Goal: Feedback & Contribution: Submit feedback/report problem

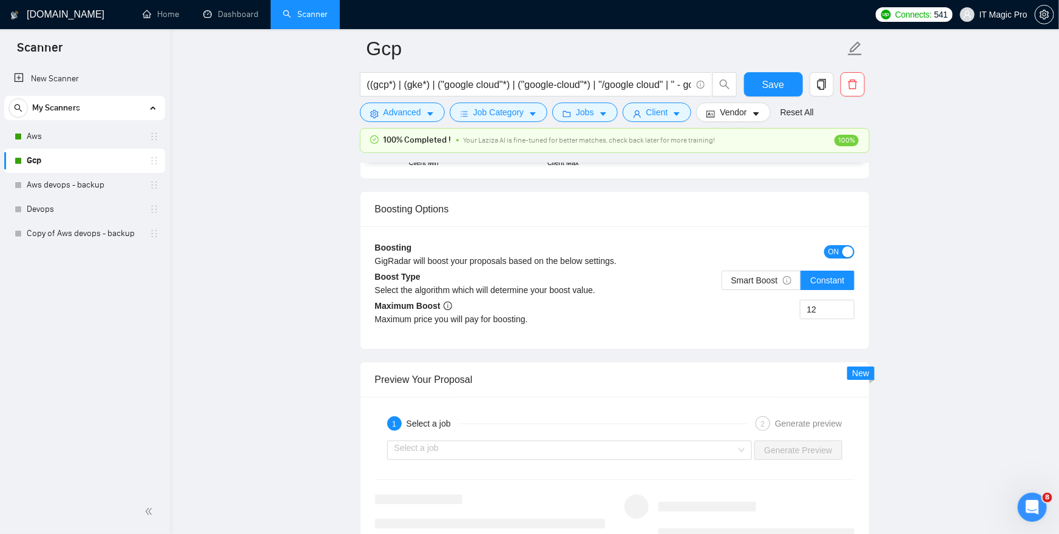
scroll to position [2223, 0]
click at [83, 137] on link "Aws" at bounding box center [84, 136] width 115 height 24
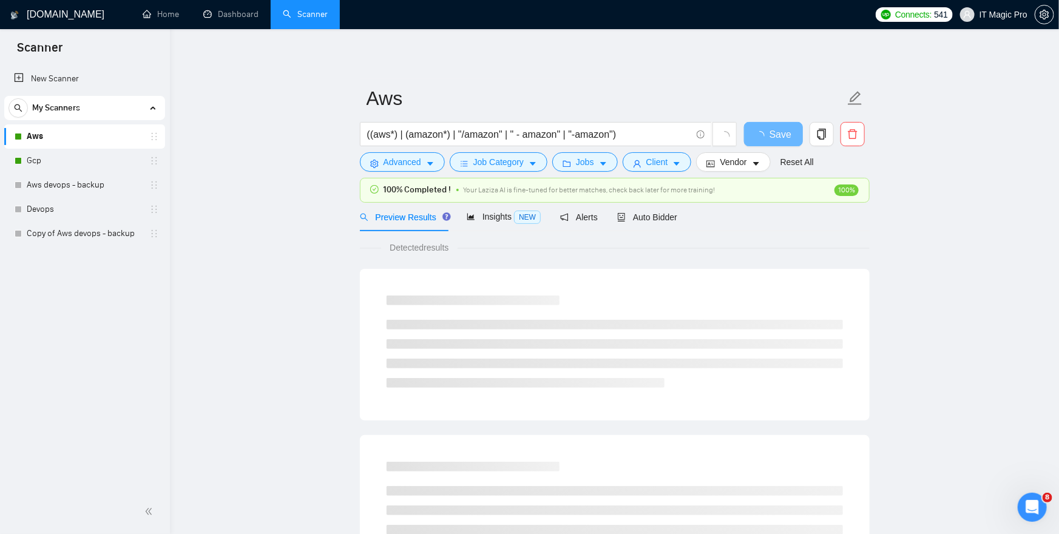
click at [684, 221] on div "Preview Results Insights NEW Alerts Auto Bidder" at bounding box center [615, 217] width 510 height 29
click at [655, 217] on span "Auto Bidder" at bounding box center [647, 217] width 60 height 10
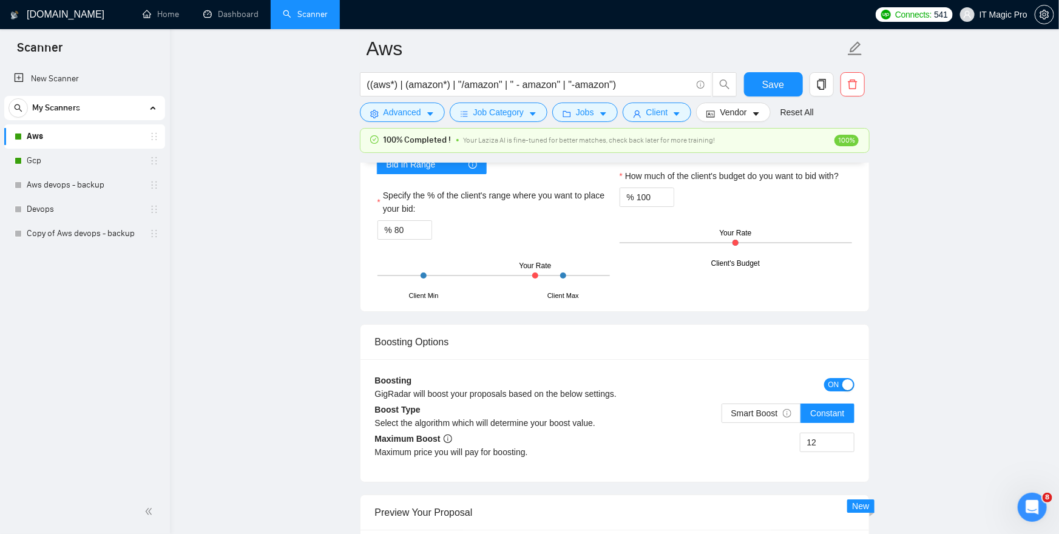
scroll to position [2092, 0]
click at [109, 164] on link "Gcp" at bounding box center [84, 161] width 115 height 24
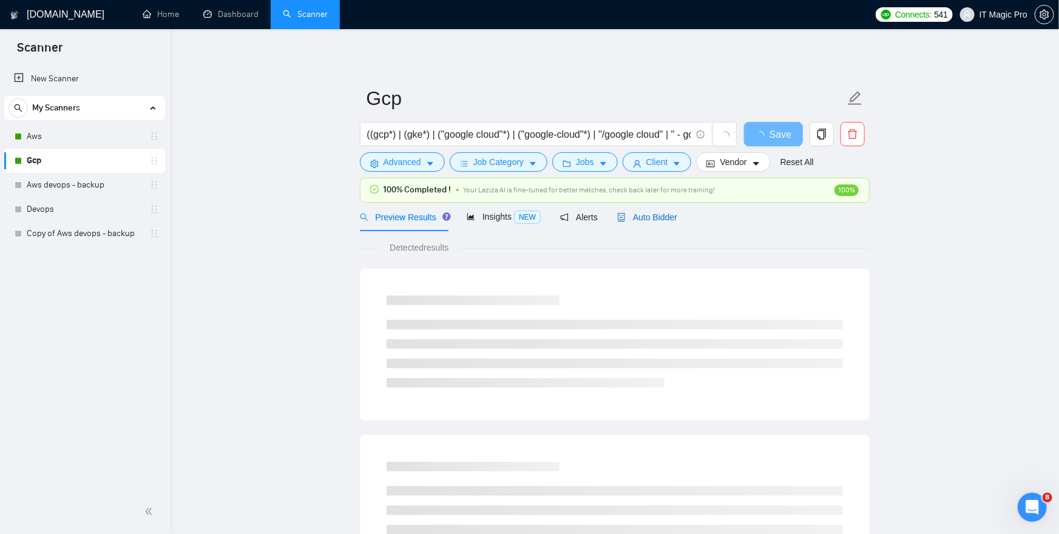
click at [647, 215] on span "Auto Bidder" at bounding box center [647, 217] width 60 height 10
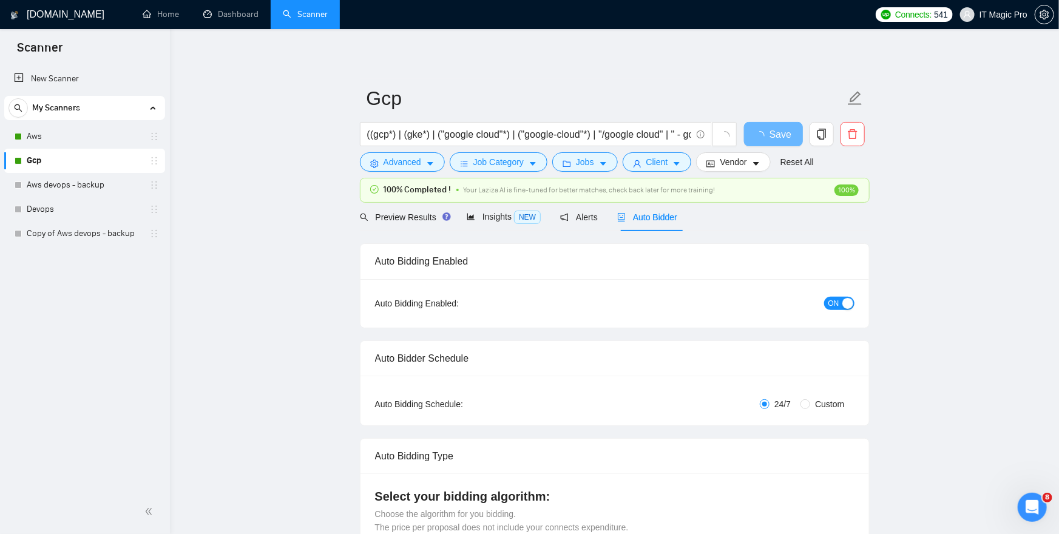
checkbox input "true"
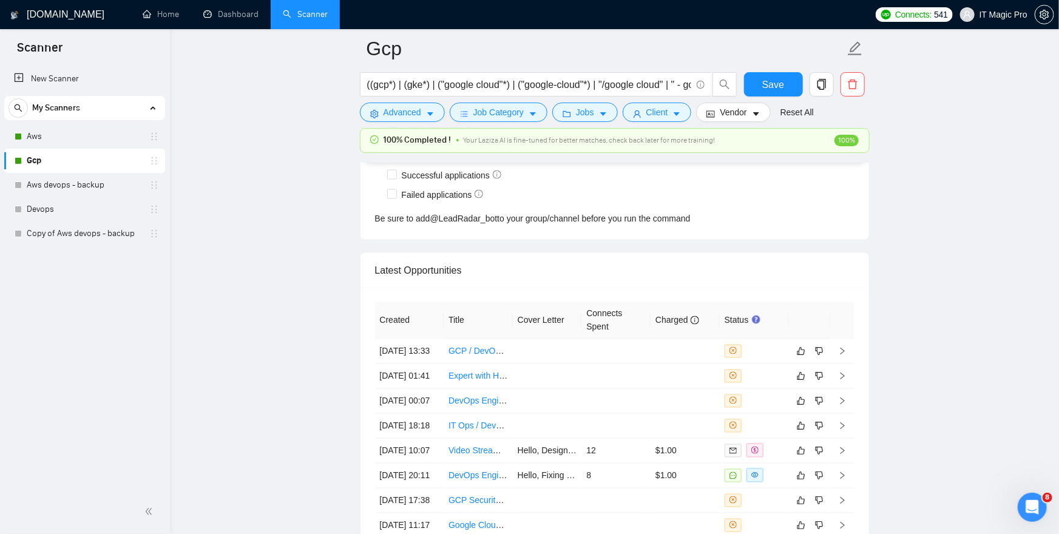
scroll to position [3193, 0]
click at [843, 352] on icon "right" at bounding box center [842, 349] width 8 height 8
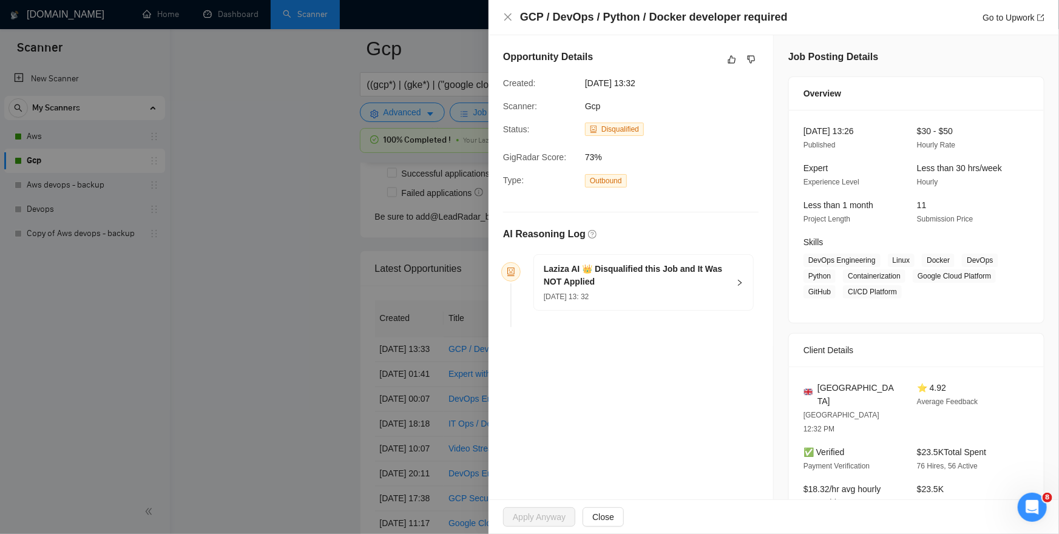
click at [739, 280] on icon "right" at bounding box center [740, 283] width 4 height 6
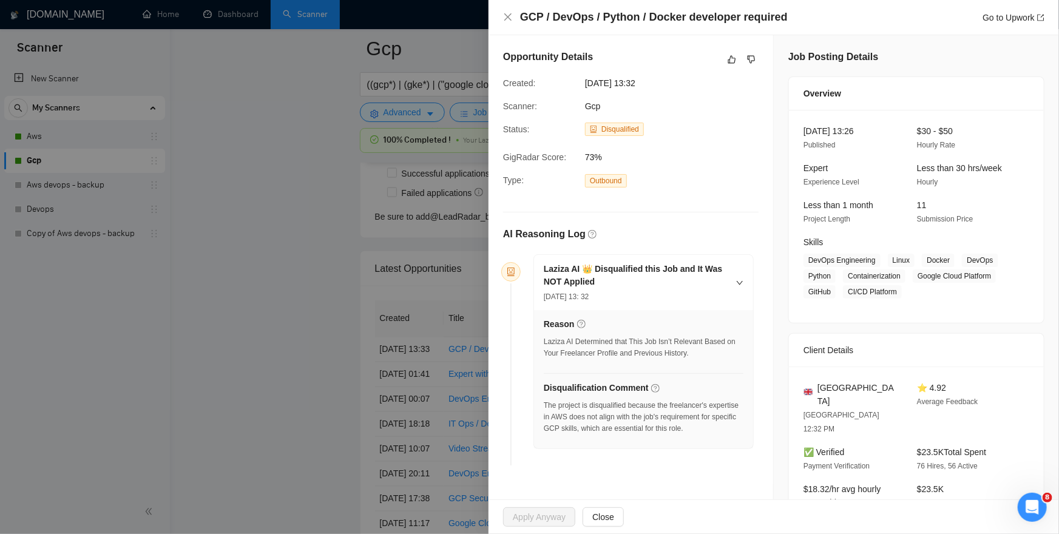
click at [589, 385] on h5 "Disqualification Comment" at bounding box center [596, 388] width 105 height 13
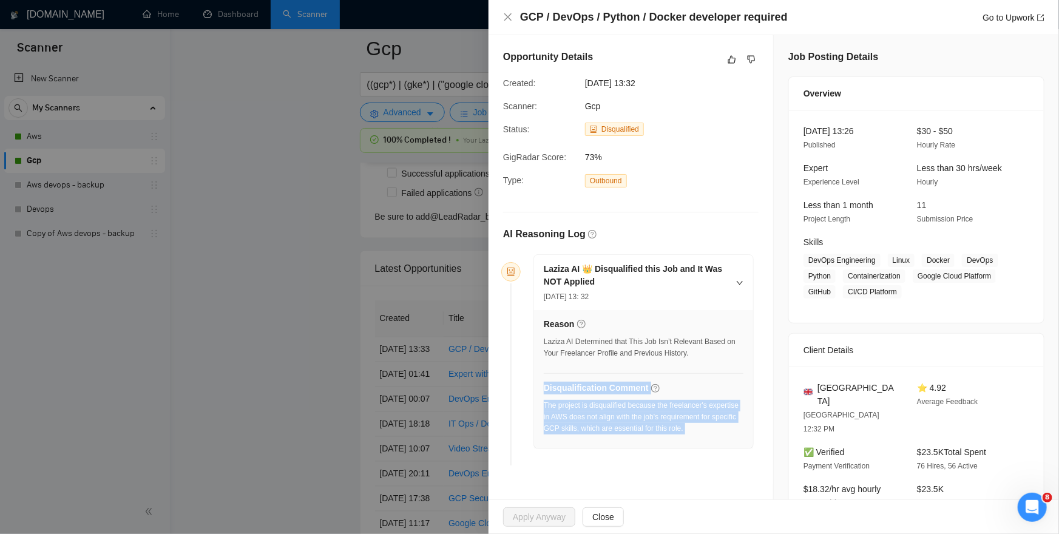
drag, startPoint x: 589, startPoint y: 385, endPoint x: 597, endPoint y: 419, distance: 34.9
click at [597, 419] on div "Disqualification Comment The project is disqualified because the freelancer's e…" at bounding box center [644, 411] width 200 height 60
copy div "Disqualification Comment The project is disqualified because the freelancer's e…"
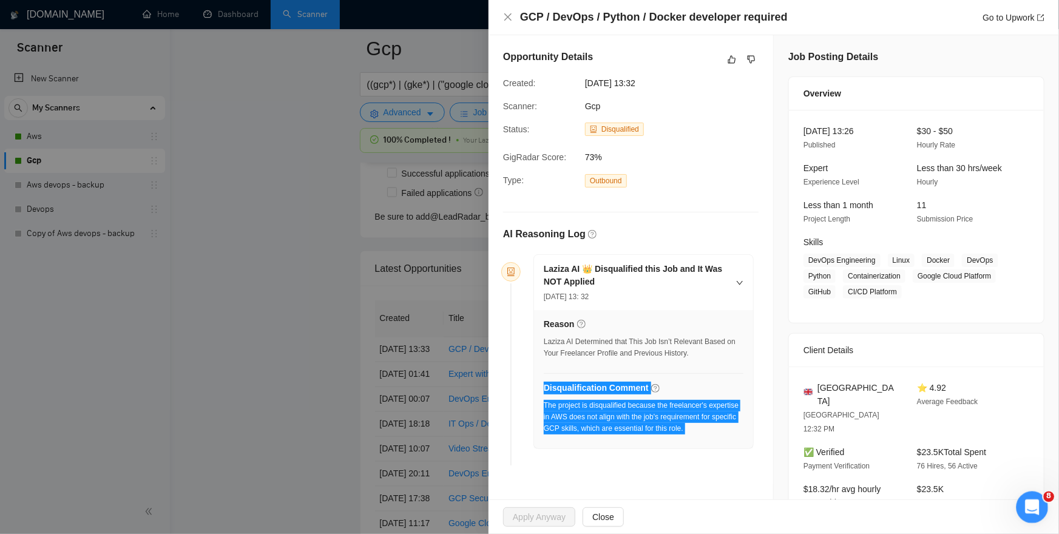
click at [1031, 517] on div "Open Intercom Messenger" at bounding box center [1030, 505] width 40 height 40
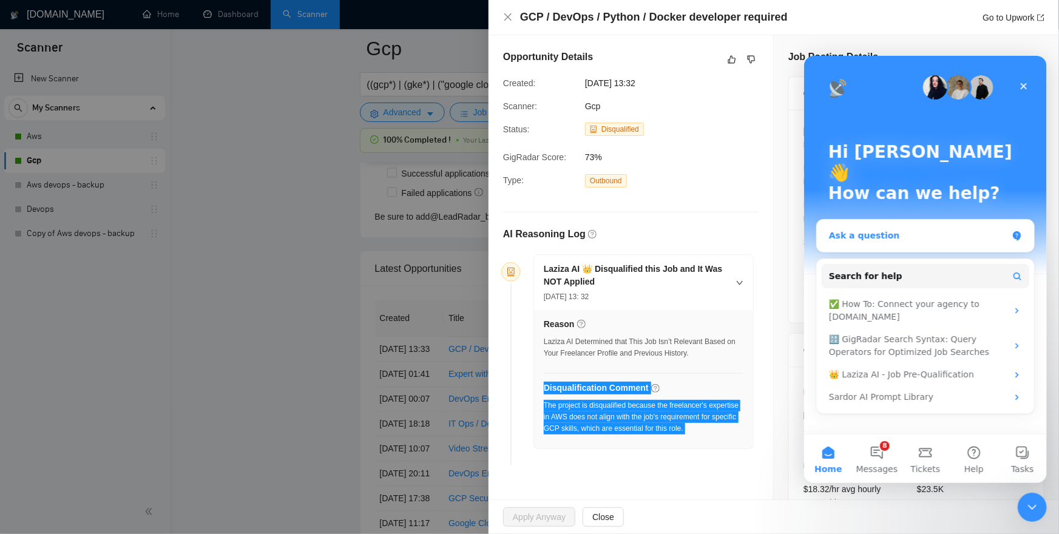
click at [889, 229] on div "Ask a question" at bounding box center [917, 235] width 178 height 13
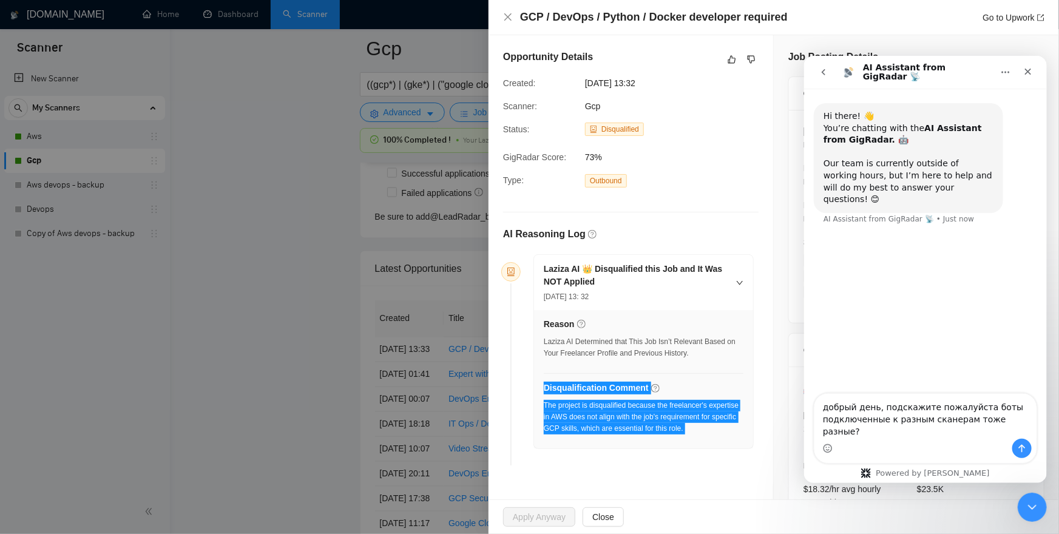
click at [921, 428] on textarea "добрый день, подскажите пожалуйста боты подключенные к разным сканерам тоже раз…" at bounding box center [924, 415] width 222 height 45
type textarea "l"
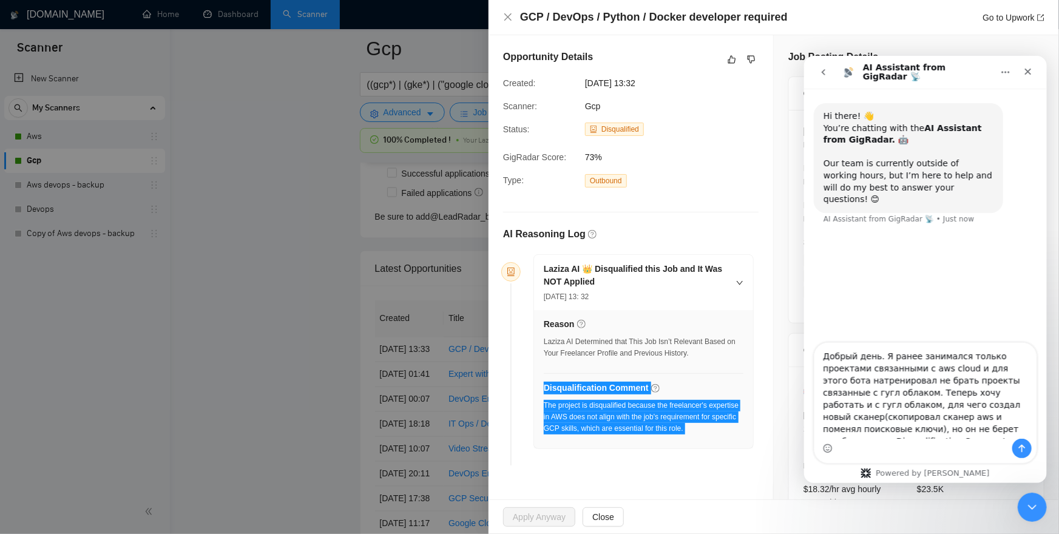
scroll to position [68, 0]
type textarea "Добрый день. Я ранее занимался только проектами связанными с aws cloud и для эт…"
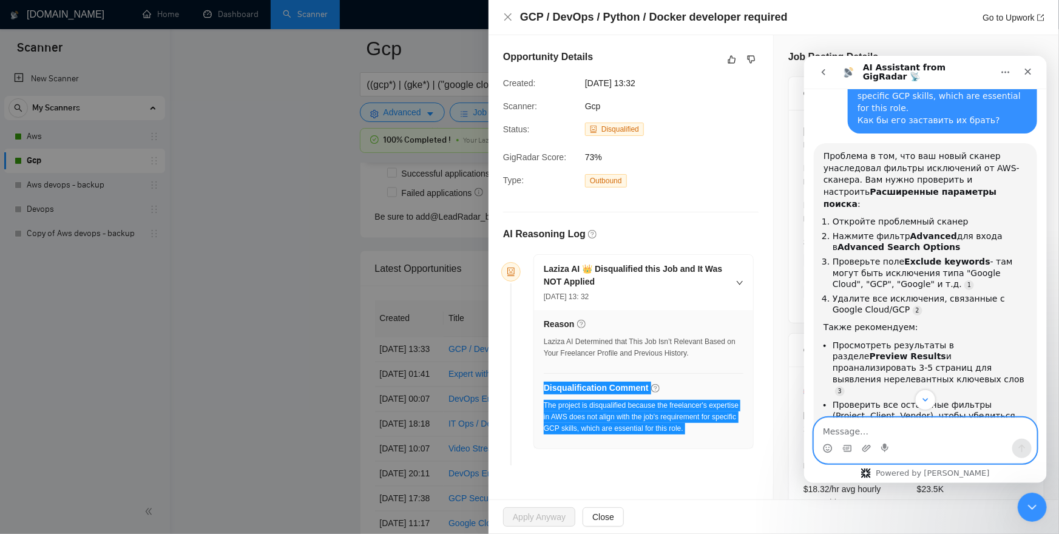
scroll to position [291, 0]
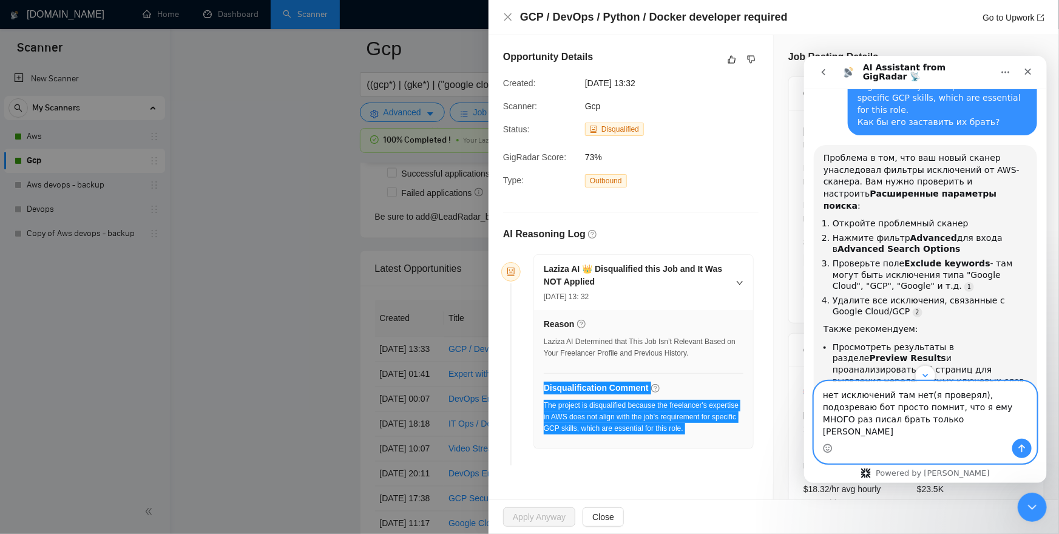
type textarea "нет исключений там нет(я проверял), подозреваю бот просто помнит, что я ему МНО…"
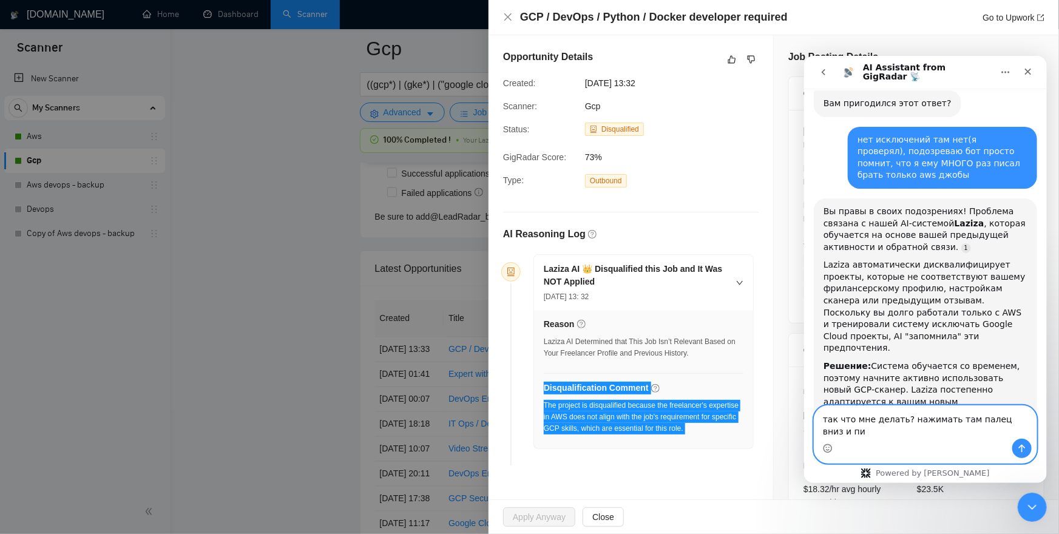
scroll to position [708, 0]
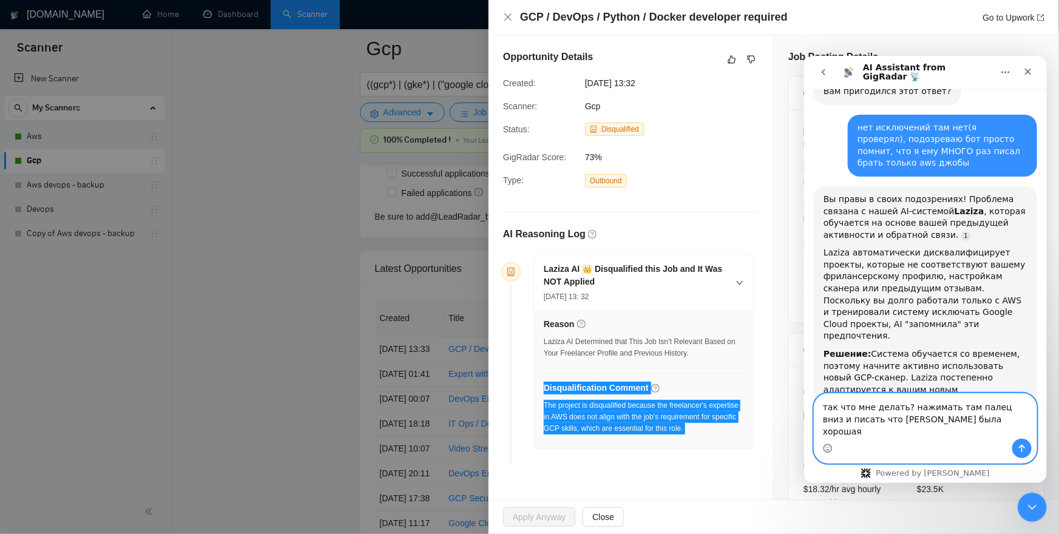
type textarea "так что мне делать? нажимать там палец вниз и писать что [PERSON_NAME] была хор…"
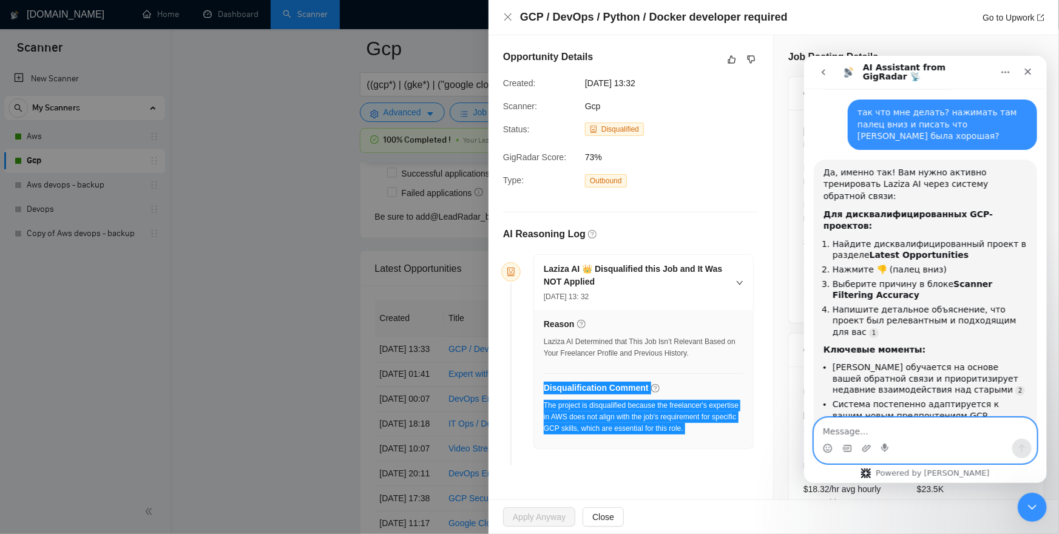
scroll to position [1119, 0]
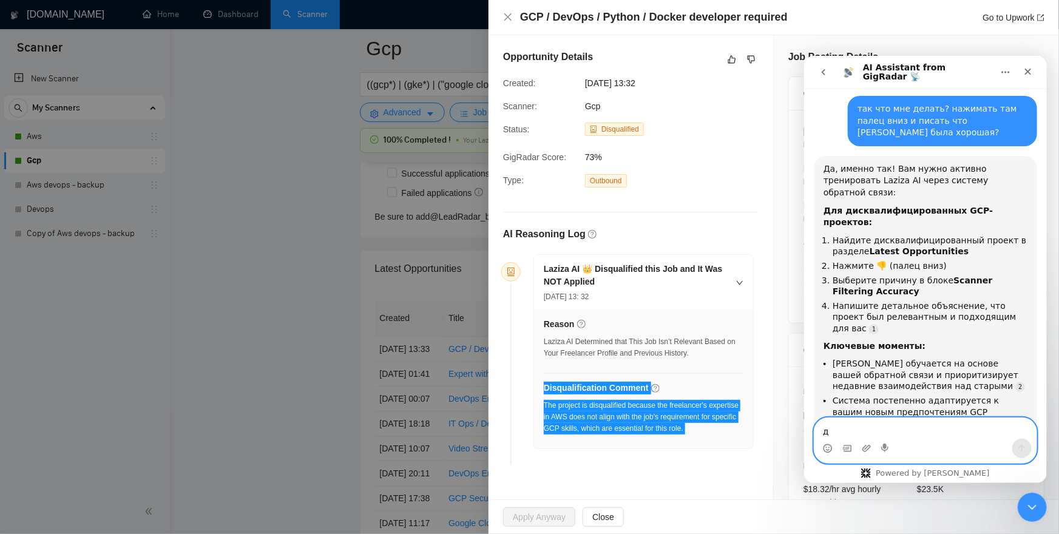
type textarea "да"
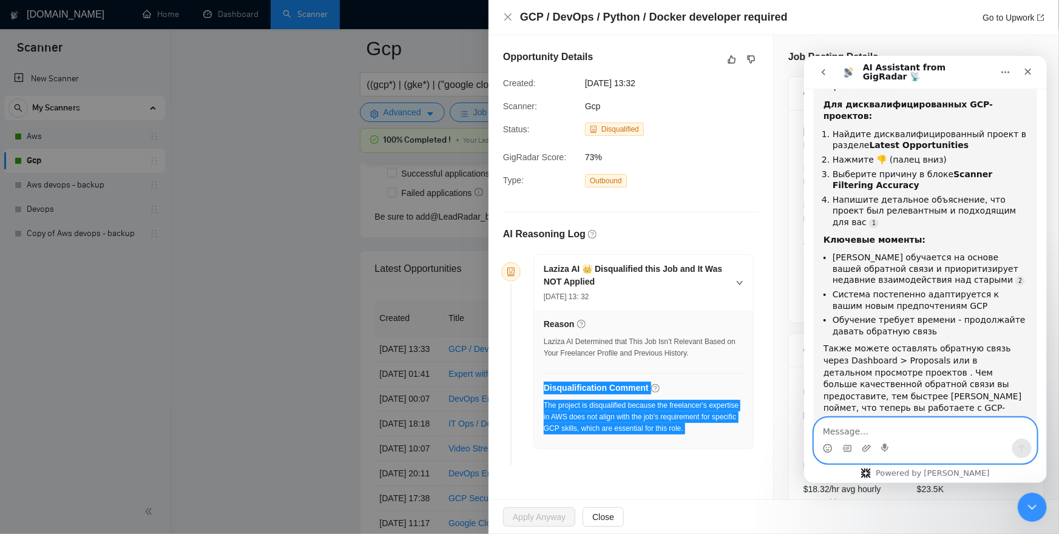
scroll to position [1226, 0]
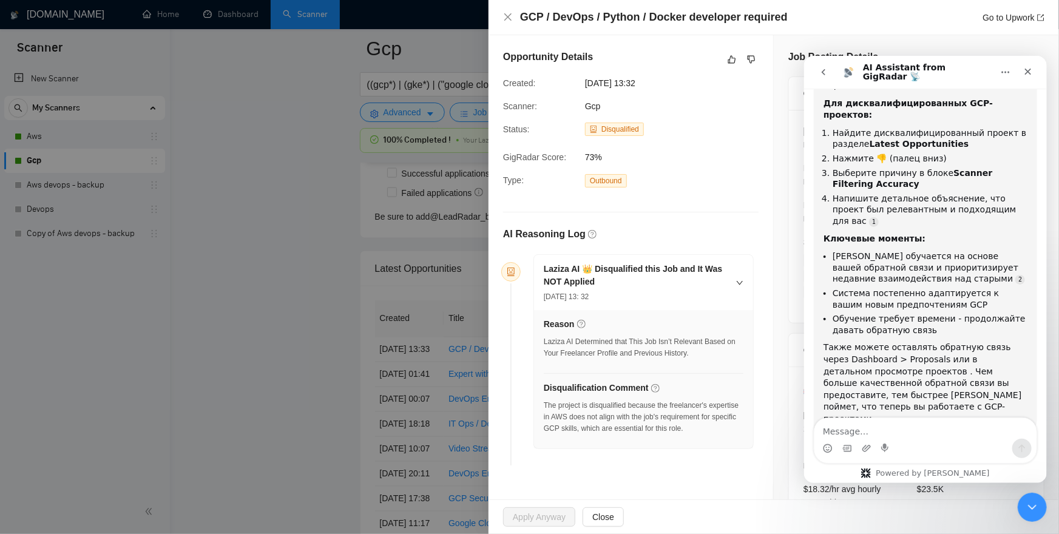
click at [248, 206] on div at bounding box center [529, 267] width 1059 height 534
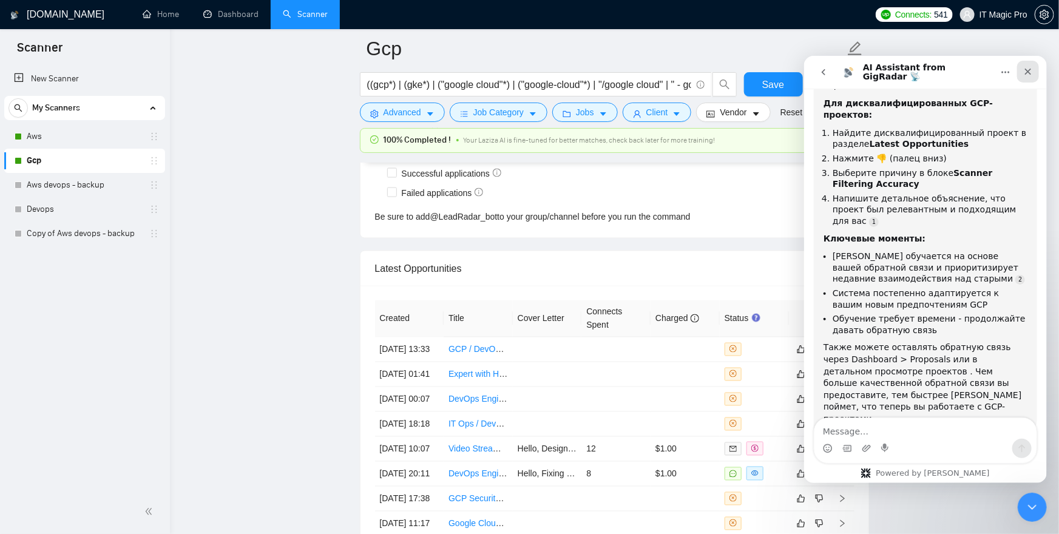
click at [1029, 75] on icon "Close" at bounding box center [1027, 71] width 10 height 10
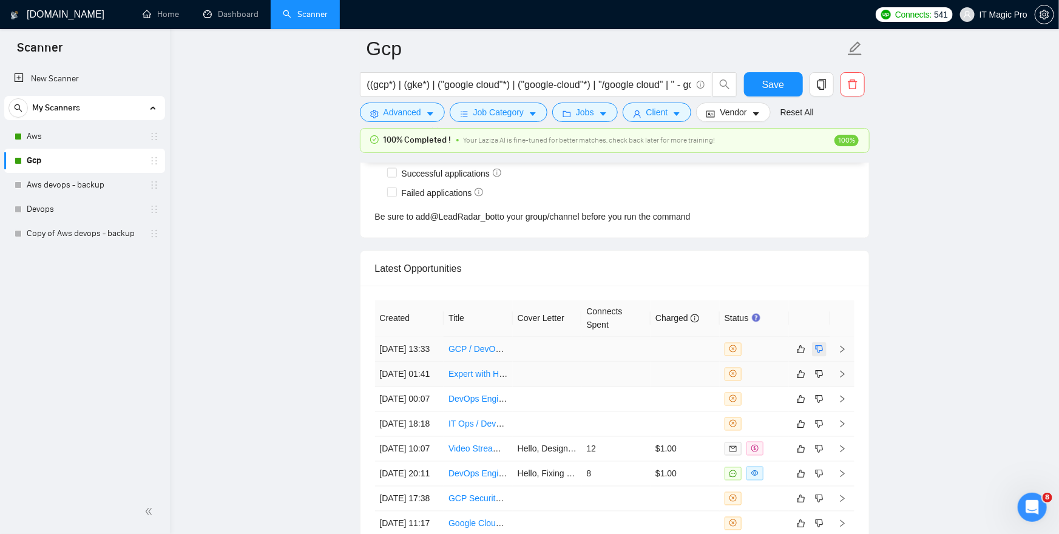
scroll to position [1226, 0]
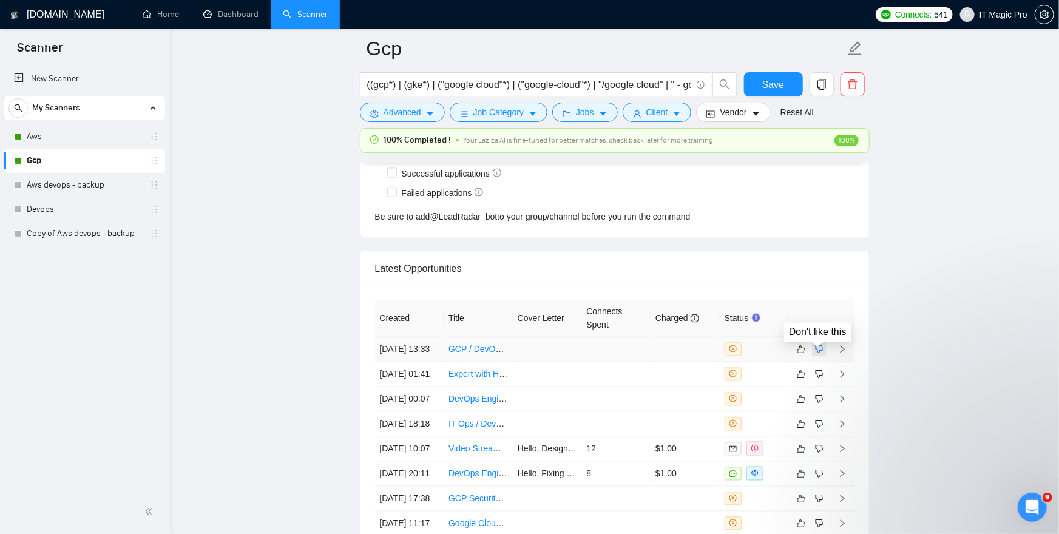
click at [821, 354] on icon "dislike" at bounding box center [819, 350] width 8 height 10
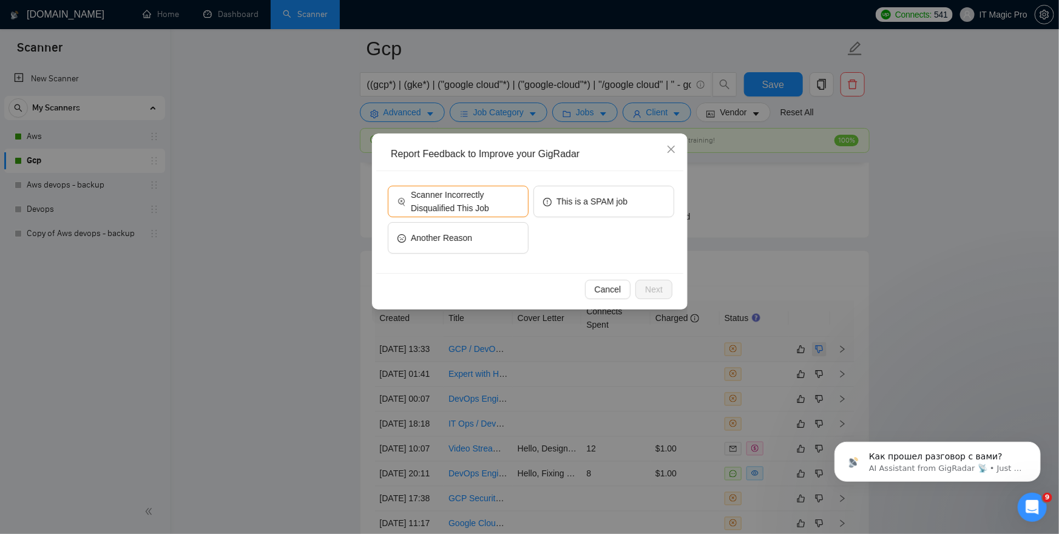
scroll to position [1326, 0]
click at [444, 207] on span "Scanner Incorrectly Disqualified This Job" at bounding box center [465, 201] width 108 height 27
click at [652, 292] on span "Next" at bounding box center [654, 289] width 18 height 13
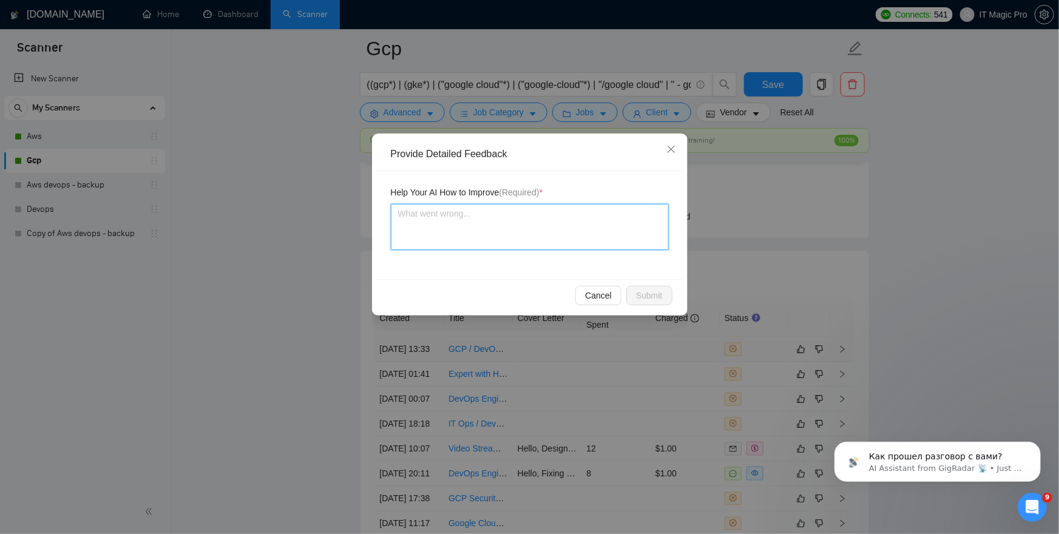
click at [494, 228] on textarea at bounding box center [530, 227] width 278 height 46
type textarea "[PERSON_NAME]"
type textarea "U"
type textarea "I"
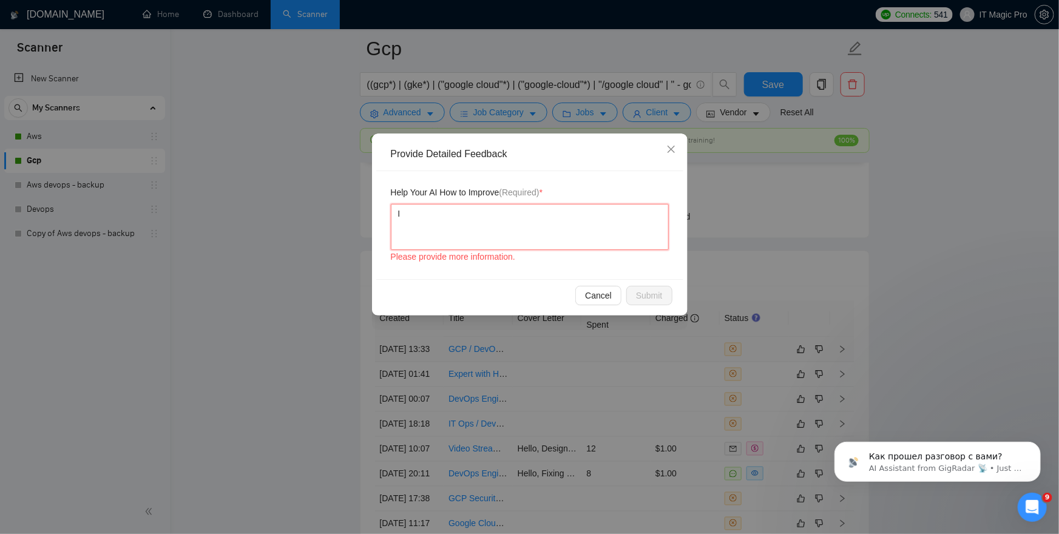
type textarea "I s"
type textarea "I st"
type textarea "I sta"
type textarea "I star"
type textarea "I start"
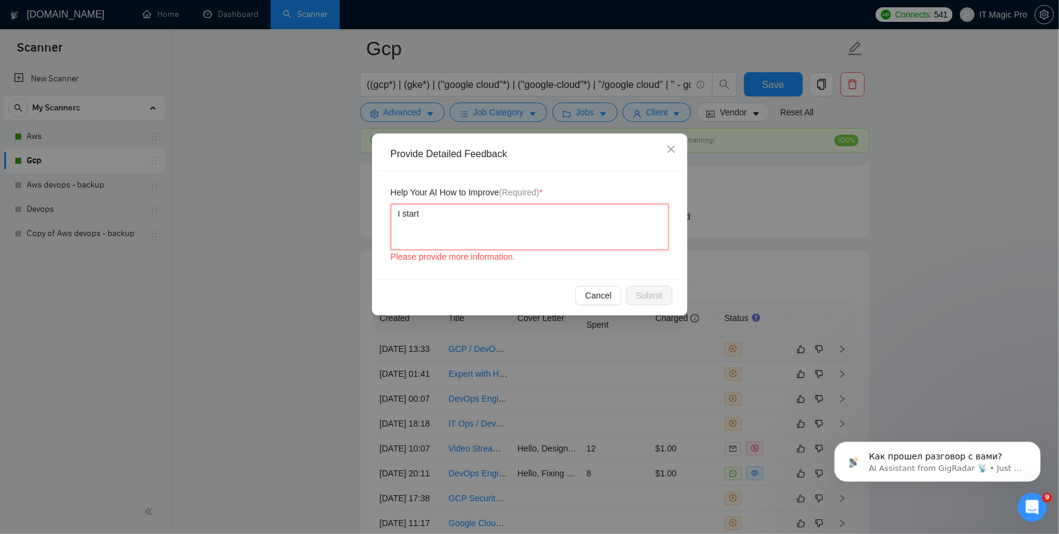
type textarea "I starte"
type textarea "I started"
type textarea "I started t"
type textarea "I started to"
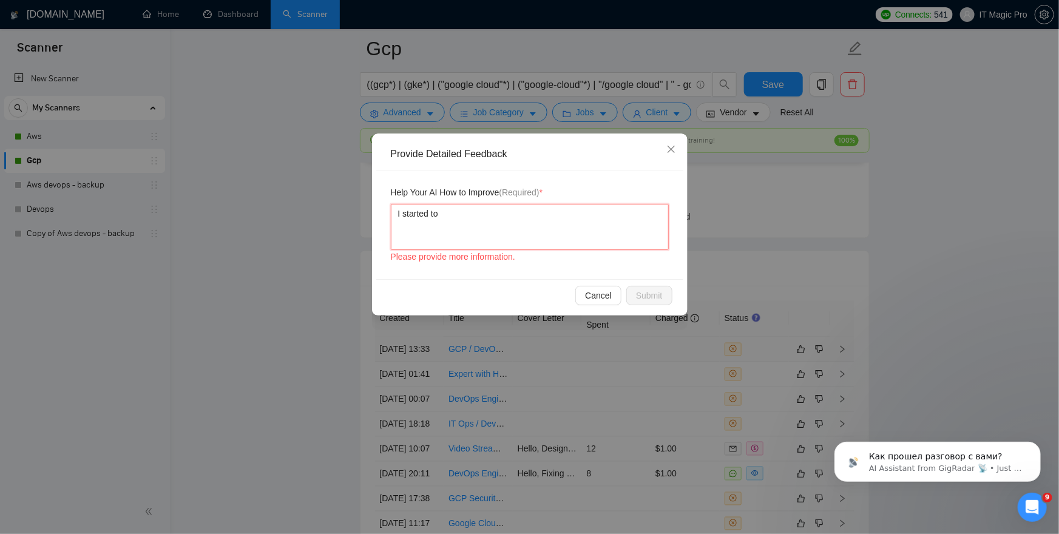
type textarea "I started to w"
type textarea "I started to wo"
type textarea "I started to wor"
type textarea "I started to work"
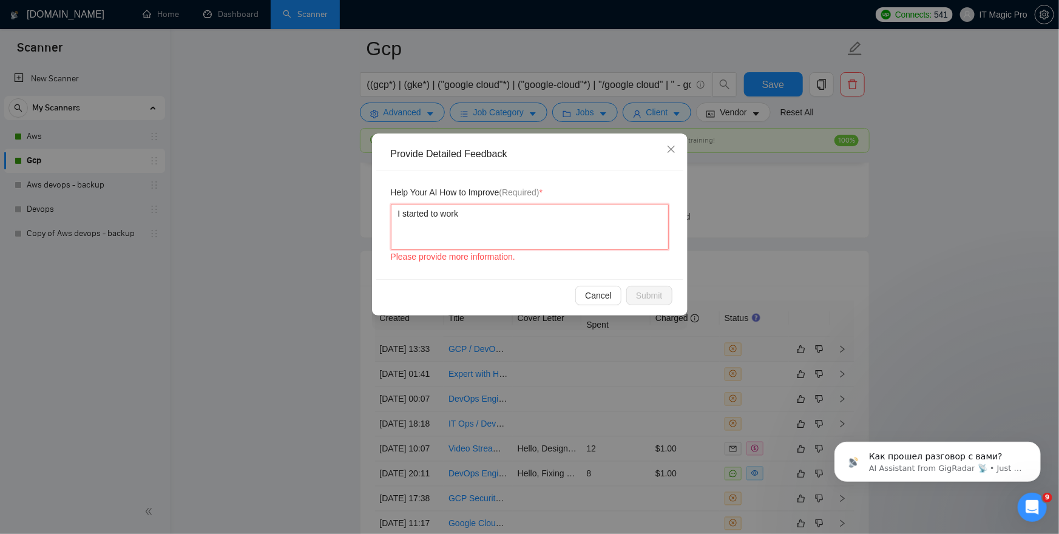
type textarea "I started to work w"
type textarea "I started to work wi"
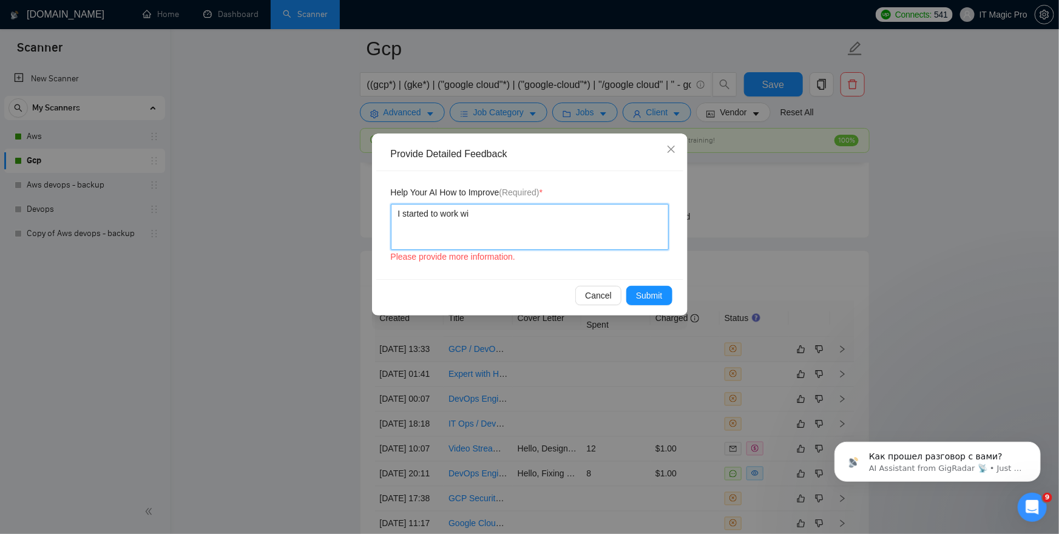
type textarea "I started to work wit"
type textarea "I started to work with"
type textarea "I started to work with g"
type textarea "I started to work with go"
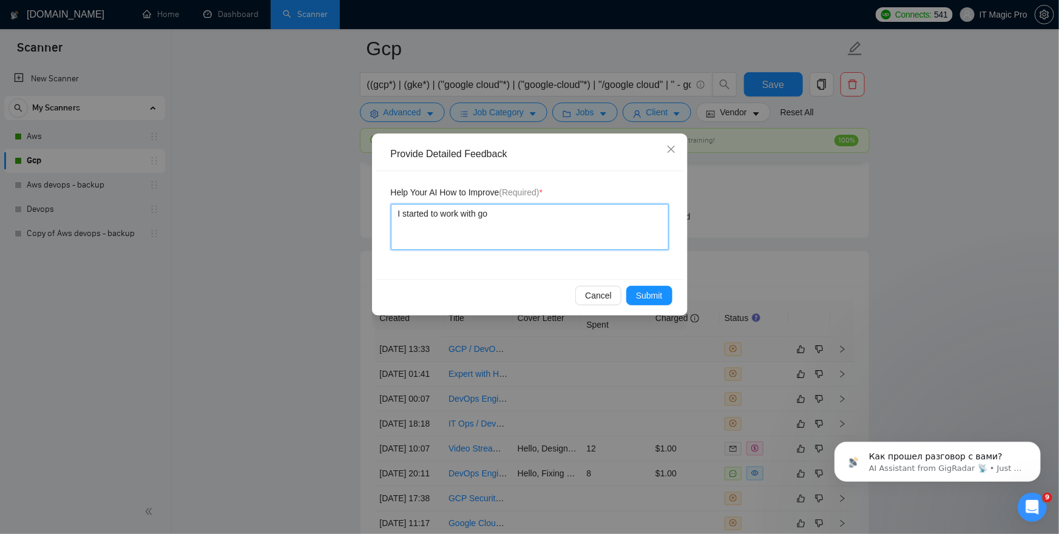
type textarea "I started to work with goo"
type textarea "I started to work with [PERSON_NAME]"
type textarea "I started to work with google"
type textarea "I started to work with google c"
type textarea "I started to work with google cl"
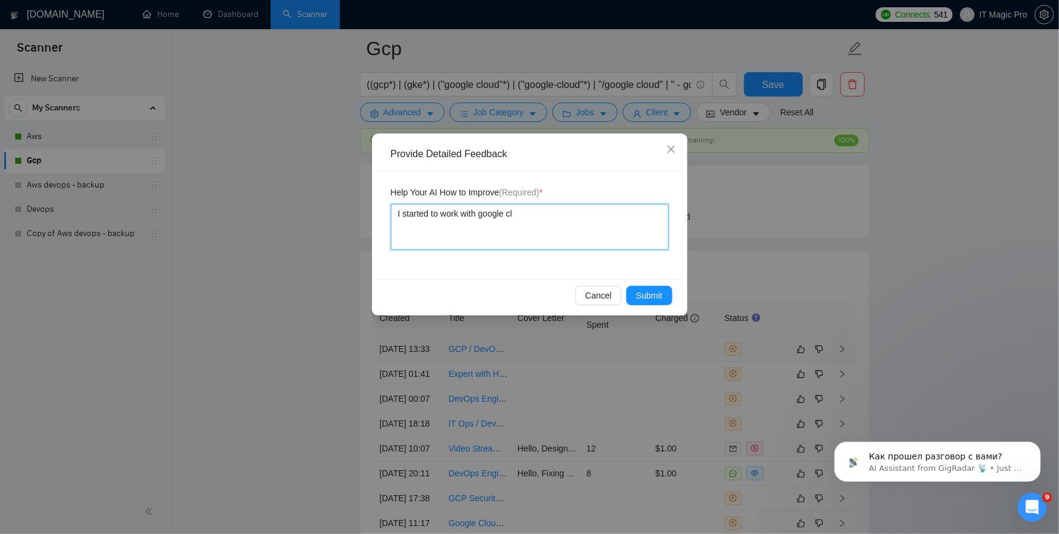
type textarea "I started to work with google clo"
type textarea "I started to work with google clou"
type textarea "I started to work with google cloud"
type textarea "I started to work with google cloud s"
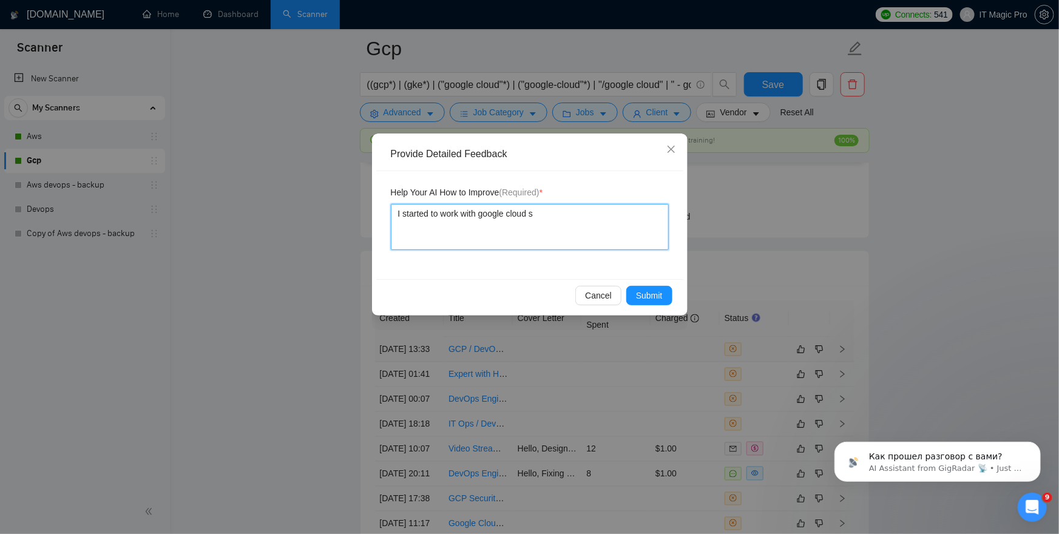
type textarea "I started to work with google cloud so"
type textarea "I started to work with google cloud so ak"
type textarea "I started to work with google cloud so akl"
type textarea "I started to work with google cloud so akll"
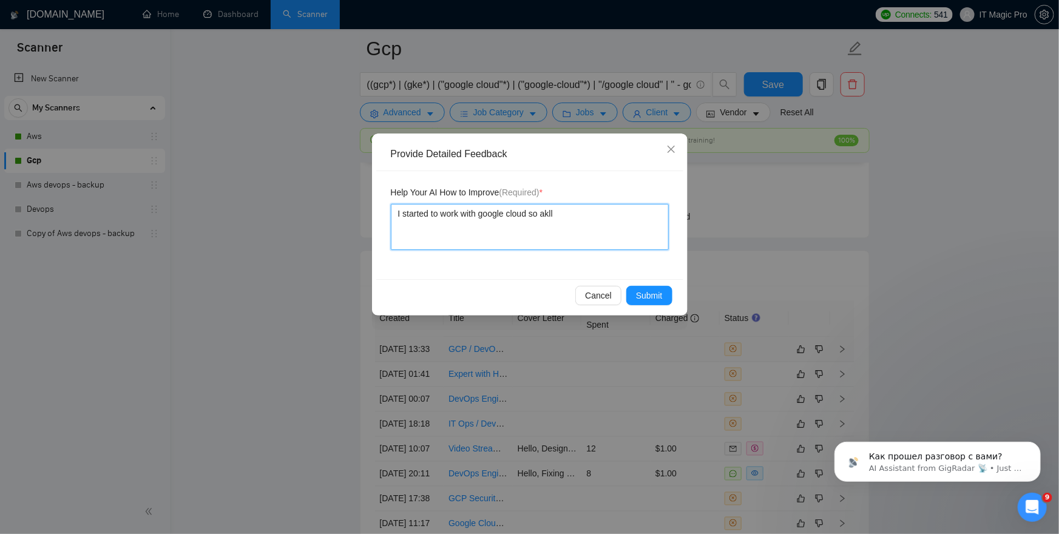
type textarea "I started to work with google cloud so akl"
type textarea "I started to work with google cloud so ak"
type textarea "I started to work with google cloud so a"
type textarea "I started to work with google cloud so"
type textarea "I started to work with google cloud so al"
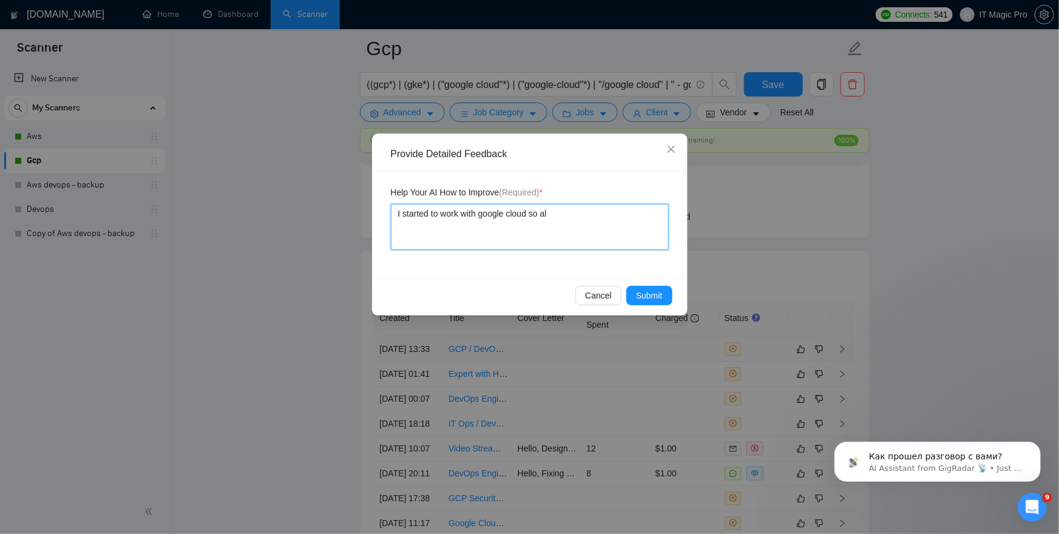
type textarea "I started to work with google cloud so all"
type textarea "I started to work with google cloud so all g"
type textarea "I started to work with google cloud so all go"
type textarea "I started to work with google cloud so all goo"
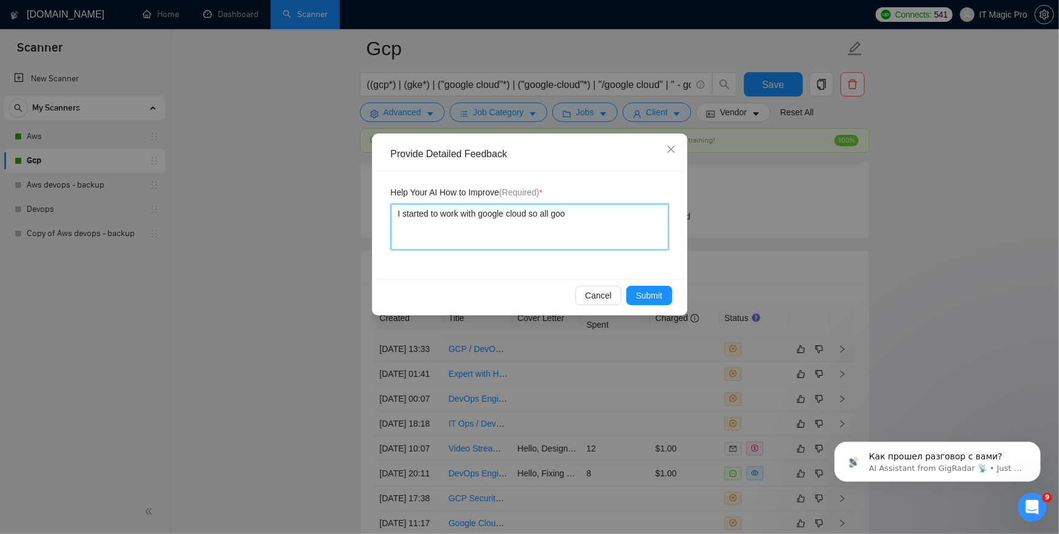
type textarea "I started to work with google cloud so all goog"
type textarea "I started to work with google cloud so all google"
type textarea "I started to work with google cloud so all google c"
type textarea "I started to work with google cloud so all google cl"
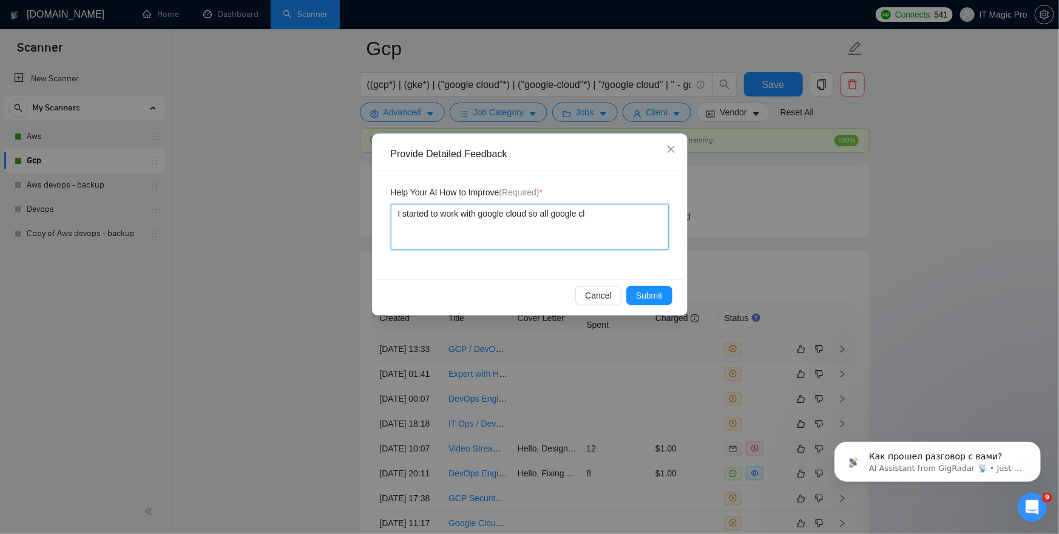
type textarea "I started to work with google cloud so all google clo"
type textarea "I started to work with google cloud so all google clou"
type textarea "I started to work with google cloud so all google clouy"
type textarea "I started to work with google cloud so all google clouyd"
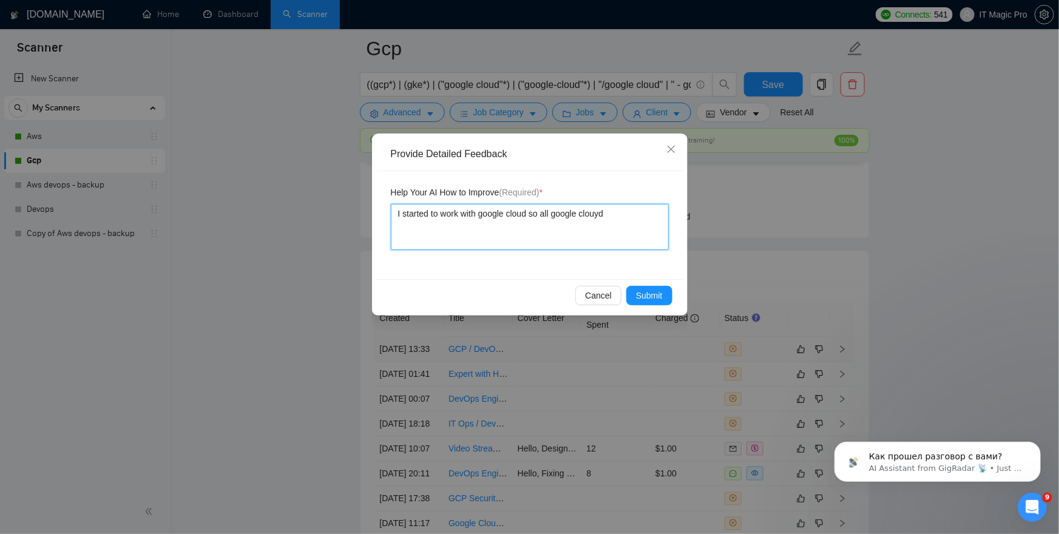
type textarea "I started to work with google cloud so all google clouyd"
type textarea "I started to work with google cloud so all google clouy"
type textarea "I started to work with google cloud so all google clou"
type textarea "I started to work with google cloud so all google cloud"
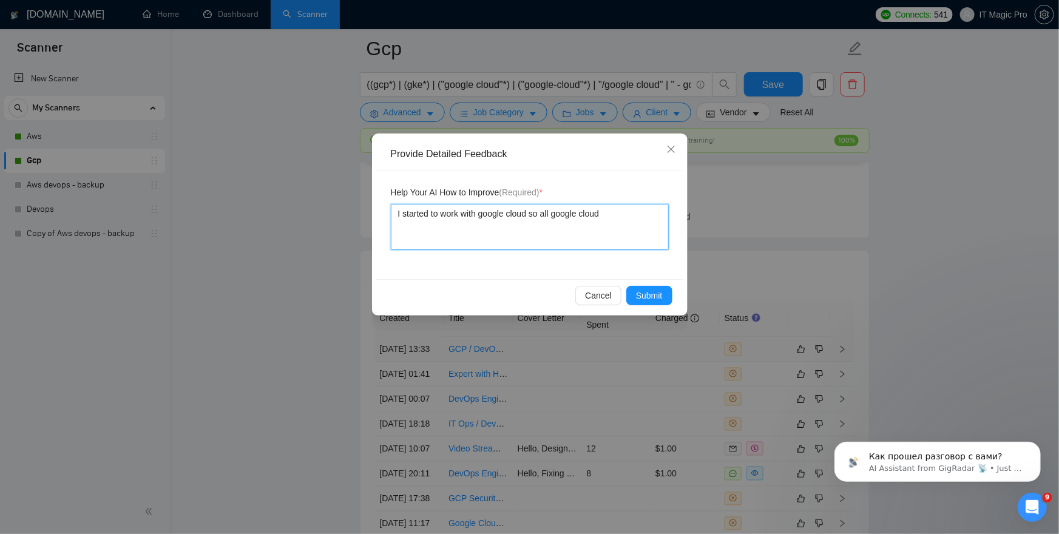
type textarea "I started to work with google cloud so all google cloud r"
type textarea "I started to work with google cloud so all google cloud re"
type textarea "I started to work with google cloud so all google cloud rel"
type textarea "I started to work with google cloud so all google cloud [MEDICAL_DATA]"
type textarea "I started to work with google cloud so all google cloud relat"
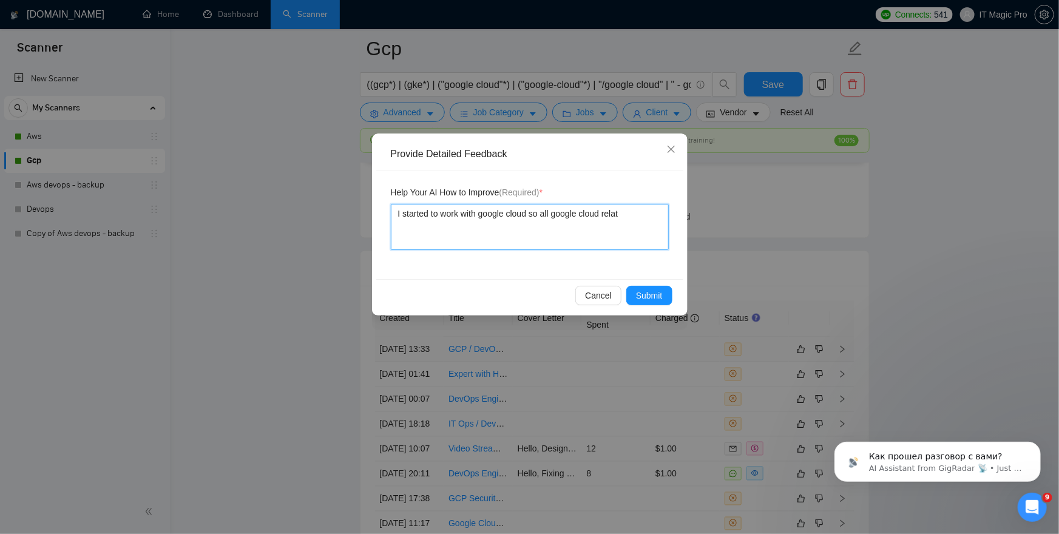
type textarea "I started to work with google cloud so all google cloud relate"
type textarea "I started to work with google cloud so all google cloud related"
type textarea "I started to work with google cloud so all google cloud related p"
type textarea "I started to work with google cloud so all google cloud related pro"
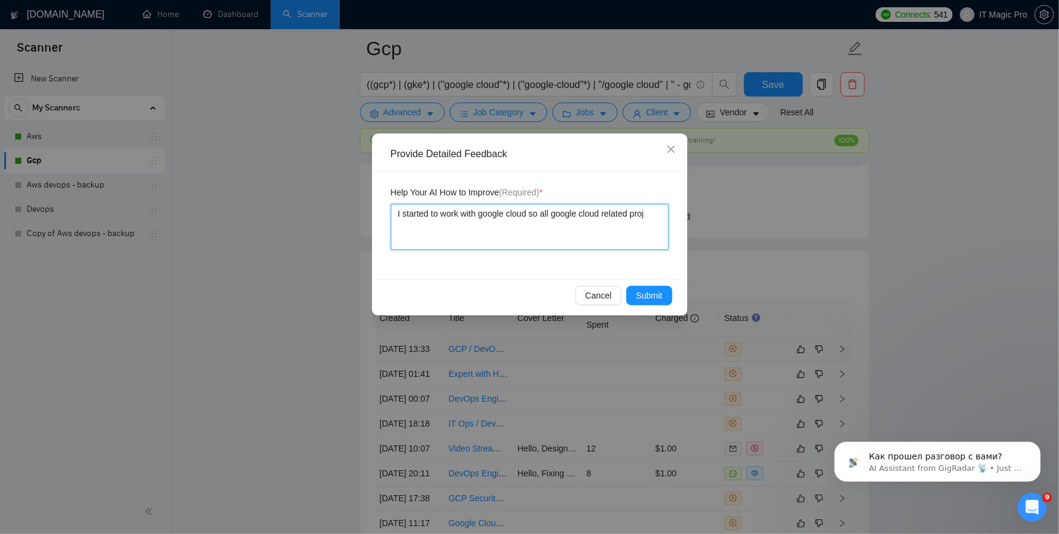
type textarea "I started to work with google cloud so all google cloud related proje"
type textarea "I started to work with google cloud so all google cloud related projec"
type textarea "I started to work with google cloud so all google cloud related project"
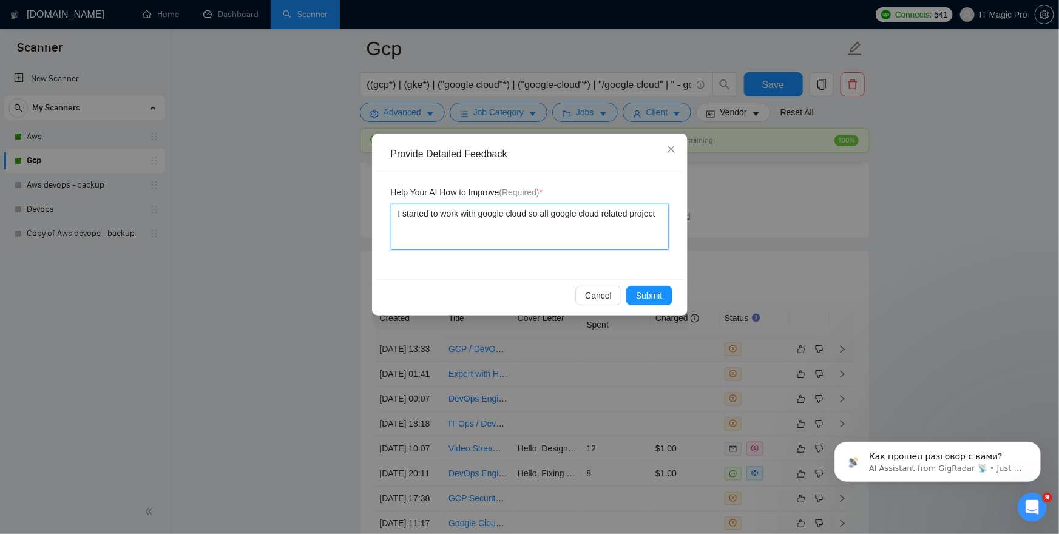
type textarea "I started to work with google cloud so all google cloud related projects"
type textarea "I started to work with google cloud so all google cloud related projects sg"
type textarea "I started to work with google cloud so all google cloud related projects sgh"
type textarea "I started to work with google cloud so all google cloud related projects sgho"
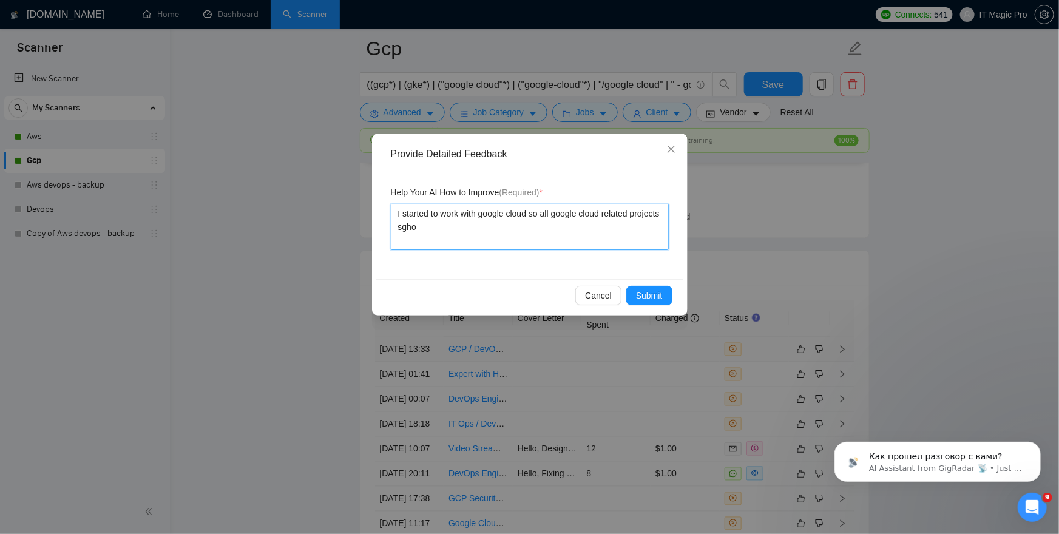
type textarea "I started to work with google cloud so all google cloud related projects sgh"
type textarea "I started to work with google cloud so all google cloud related projects sg"
type textarea "I started to work with google cloud so all google cloud related projects s"
type textarea "I started to work with google cloud so all google cloud related projects sh"
type textarea "I started to work with google cloud so all google cloud related projects sho"
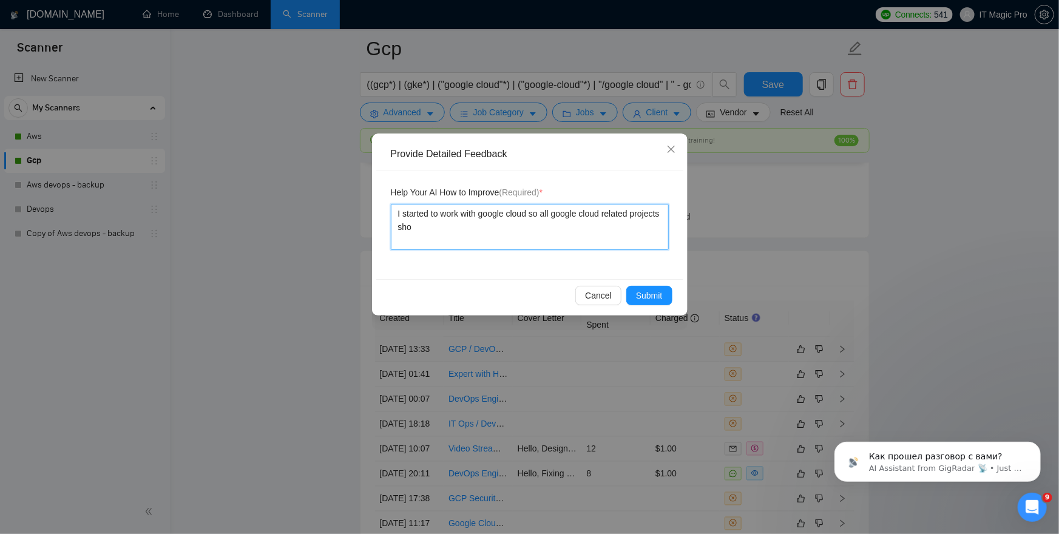
type textarea "I started to work with google cloud so all google cloud related projects shou"
click at [487, 231] on textarea "I started to work with google cloud so all google cloud related projects should…" at bounding box center [530, 227] width 278 height 46
click at [503, 226] on textarea "I started to work with google cloud so all google cloud related projects should…" at bounding box center [530, 227] width 278 height 46
click at [538, 244] on textarea "I started to work with google cloud so all google cloud related projects should…" at bounding box center [530, 227] width 278 height 46
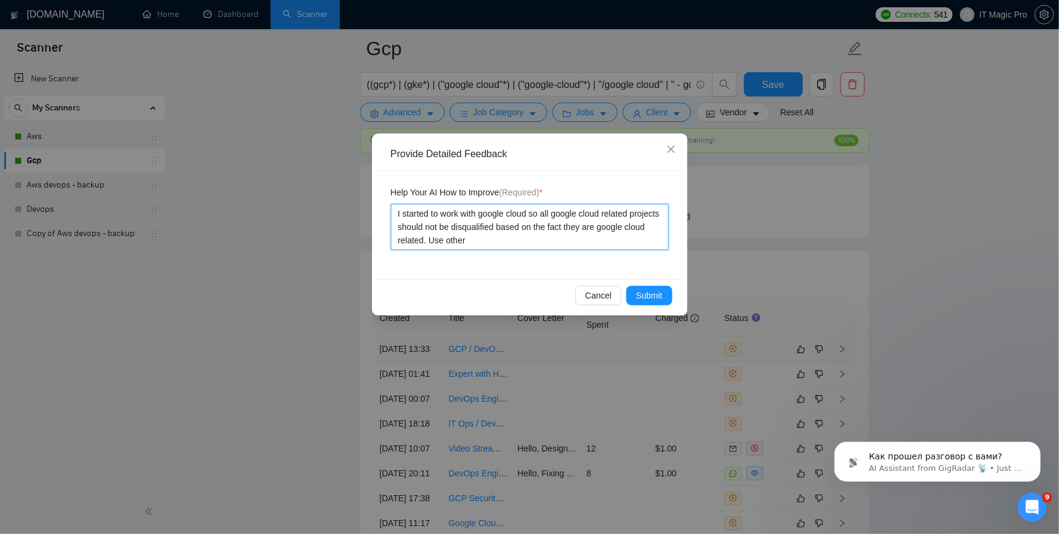
paste textarea "disqualified"
click at [635, 244] on textarea "I started to work with google cloud so all google cloud related projects should…" at bounding box center [530, 227] width 278 height 46
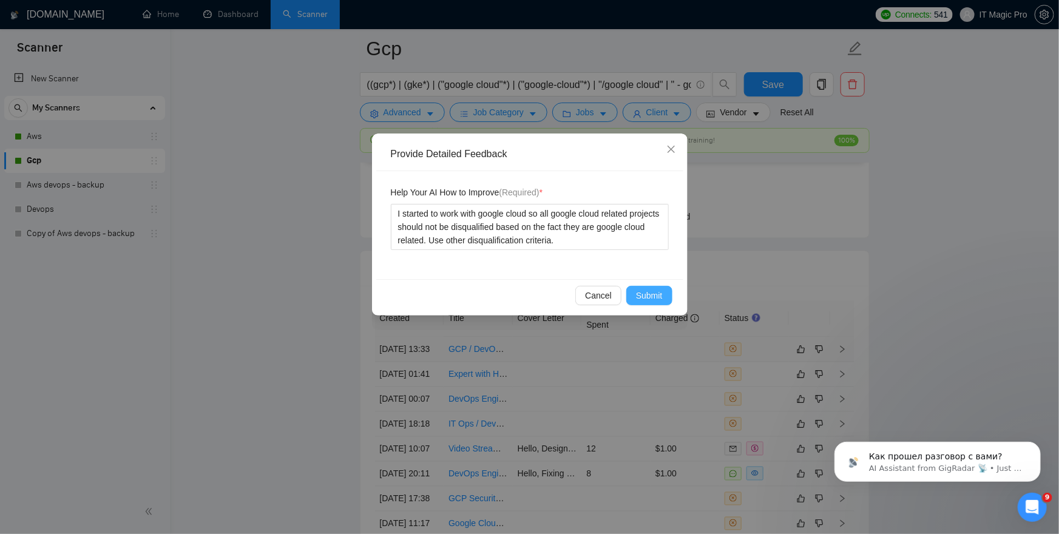
click at [643, 295] on span "Submit" at bounding box center [649, 295] width 27 height 13
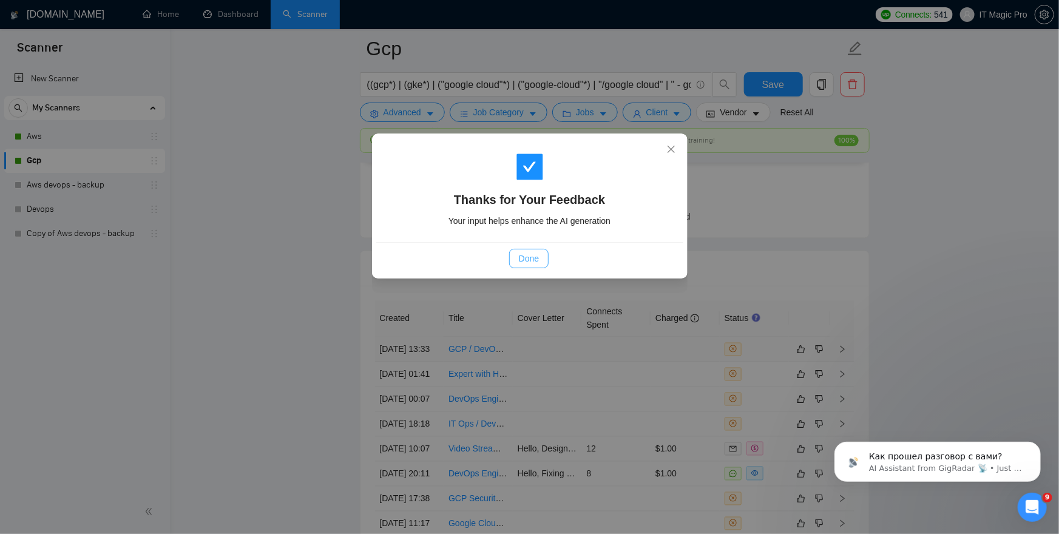
click at [523, 260] on span "Done" at bounding box center [529, 258] width 20 height 13
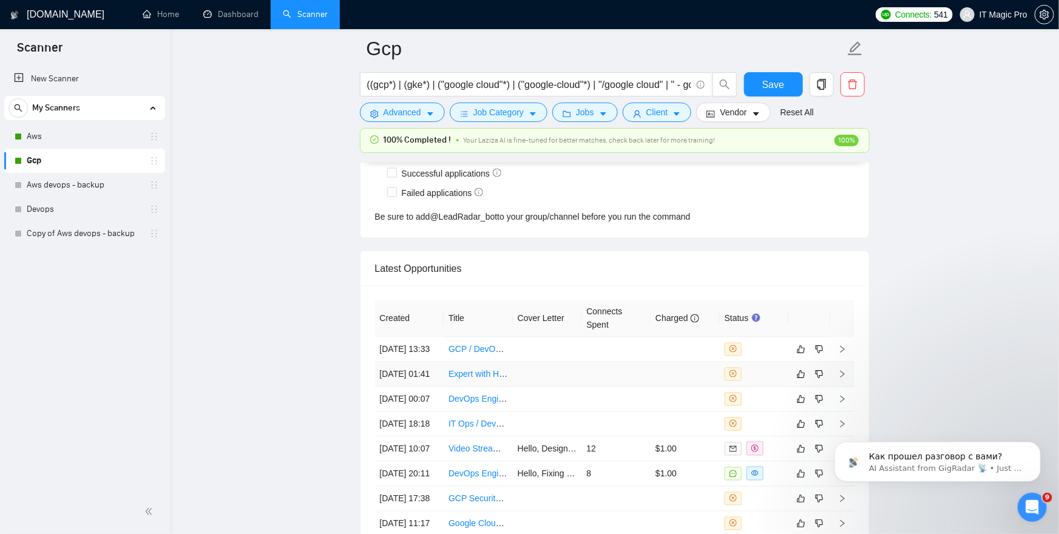
click at [839, 379] on icon "right" at bounding box center [842, 374] width 8 height 8
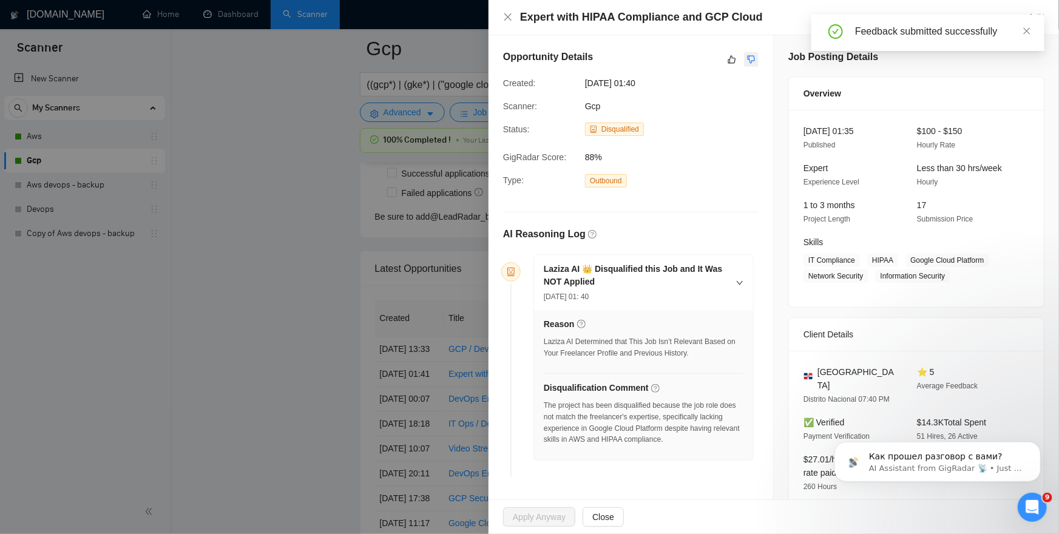
click at [753, 59] on icon "dislike" at bounding box center [751, 60] width 8 height 10
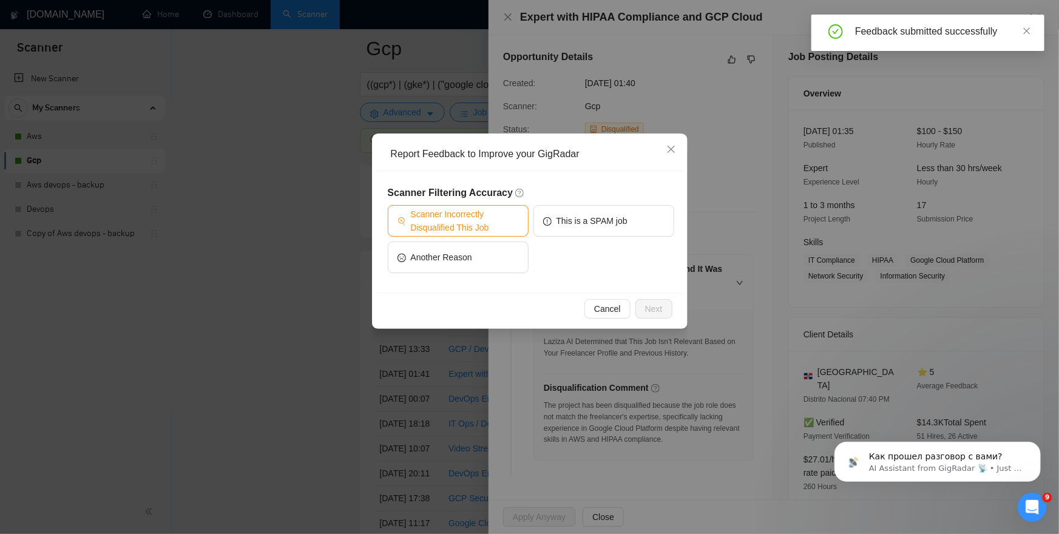
click at [486, 224] on span "Scanner Incorrectly Disqualified This Job" at bounding box center [465, 220] width 108 height 27
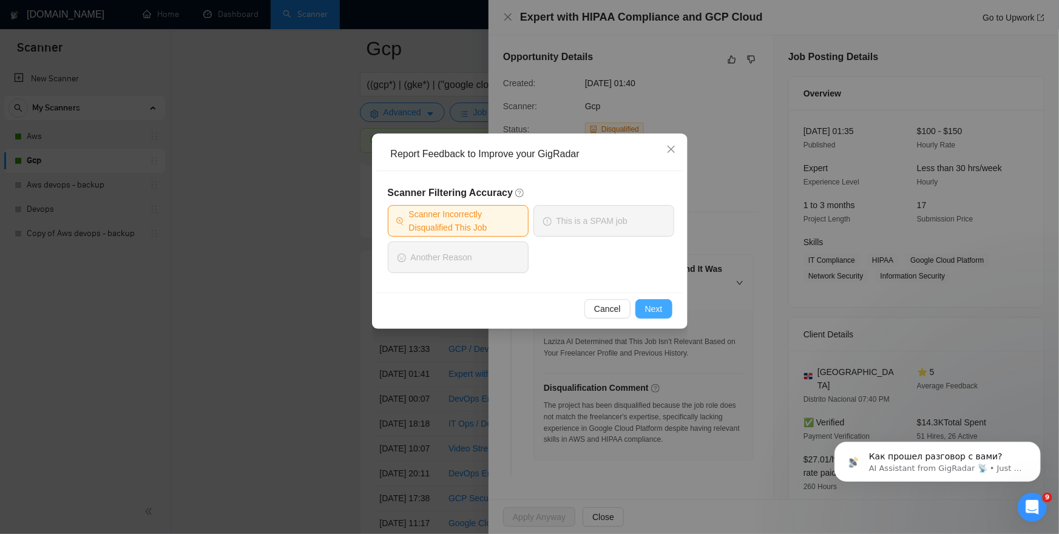
click at [655, 305] on span "Next" at bounding box center [654, 308] width 18 height 13
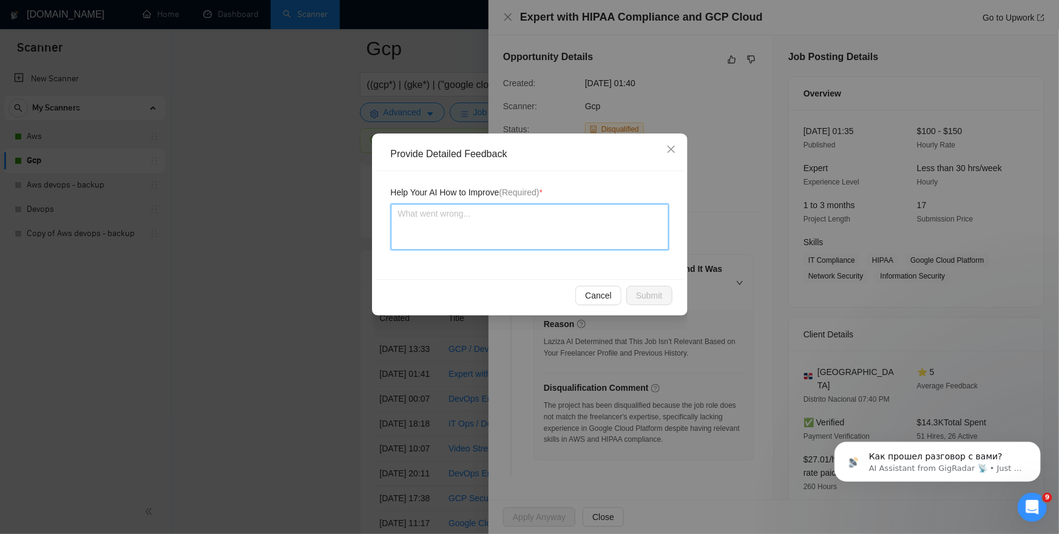
click at [553, 246] on textarea at bounding box center [530, 227] width 278 height 46
paste textarea "I started to work with google cloud so all google cloud related projects should…"
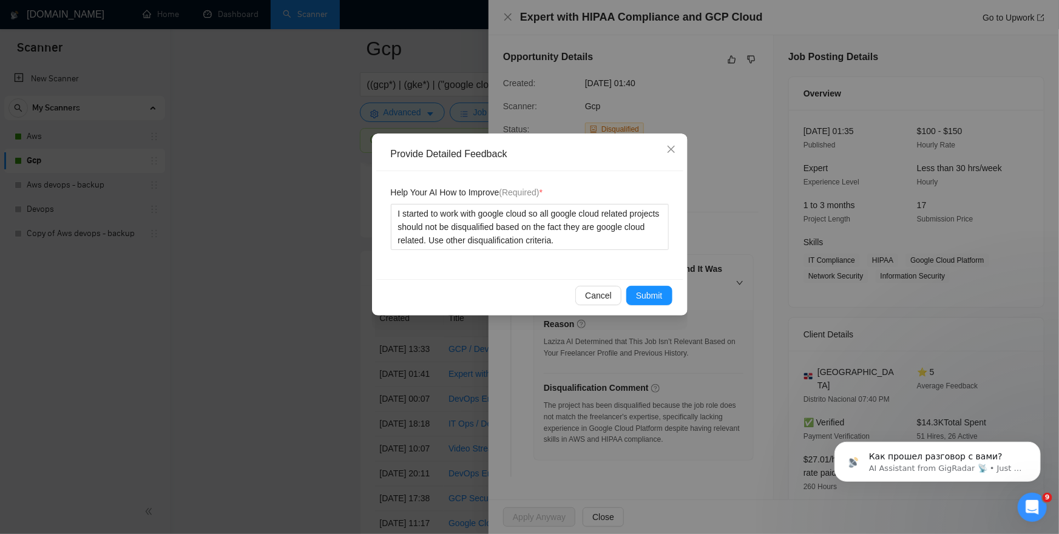
click at [648, 282] on div "Cancel Submit" at bounding box center [529, 295] width 307 height 32
click at [650, 292] on span "Submit" at bounding box center [649, 295] width 27 height 13
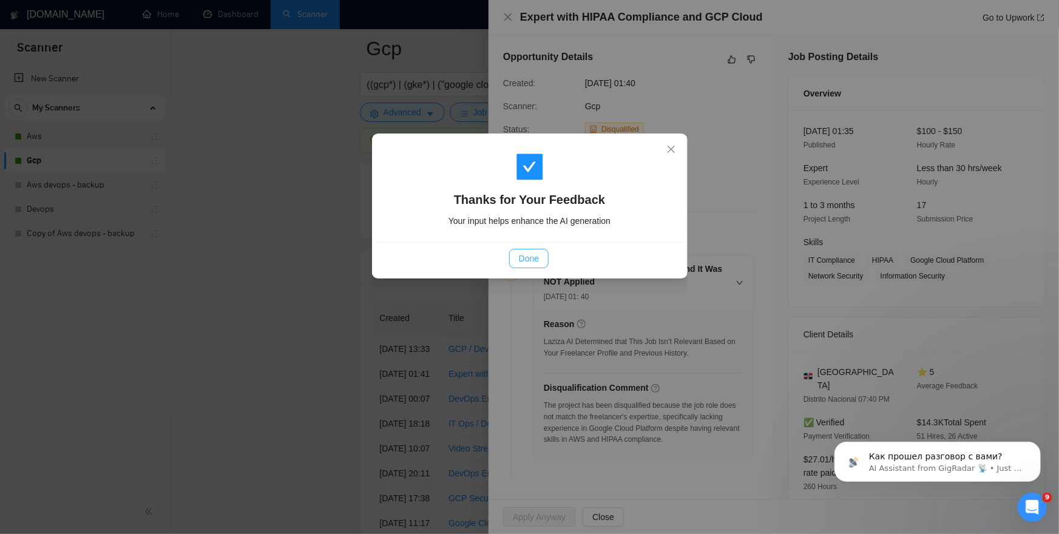
click at [544, 253] on button "Done" at bounding box center [528, 258] width 39 height 19
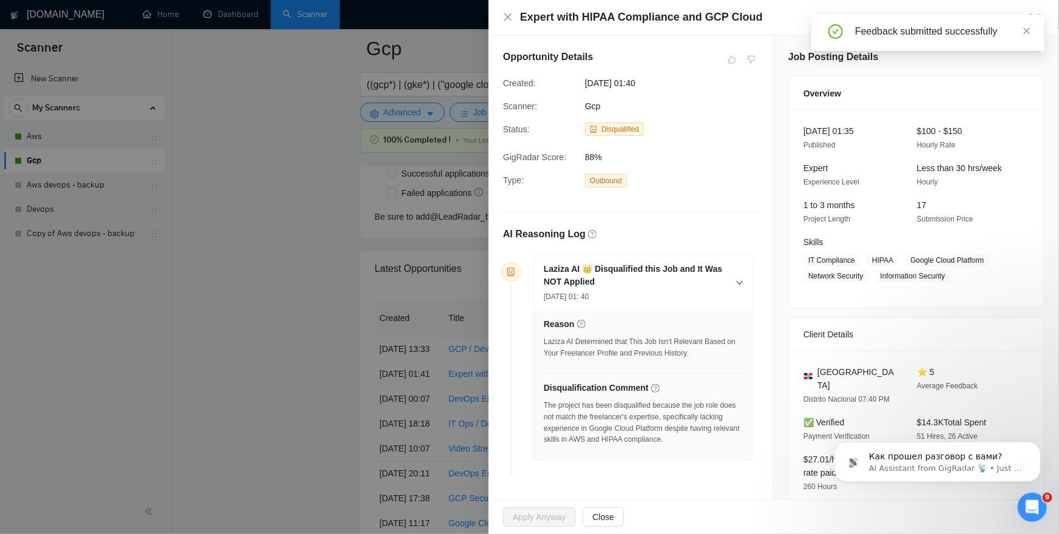
click at [347, 285] on div at bounding box center [529, 267] width 1059 height 534
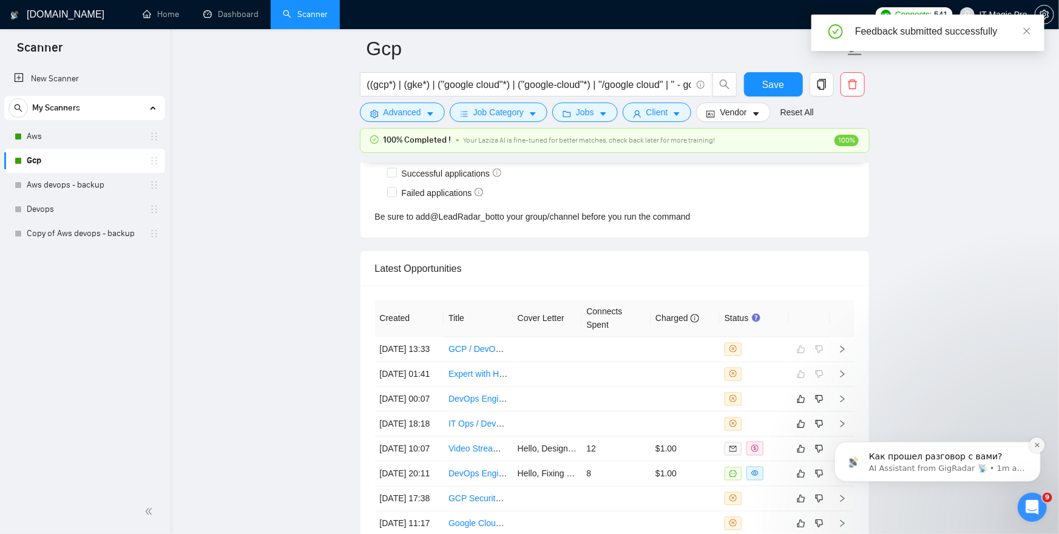
click at [1039, 443] on icon "Dismiss notification" at bounding box center [1036, 444] width 7 height 7
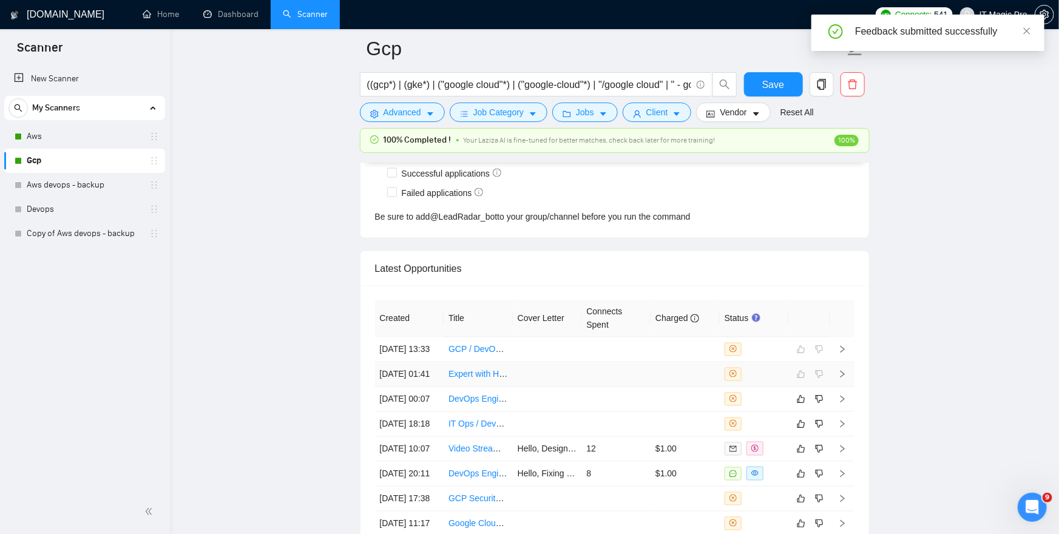
click at [841, 379] on icon "right" at bounding box center [842, 374] width 8 height 8
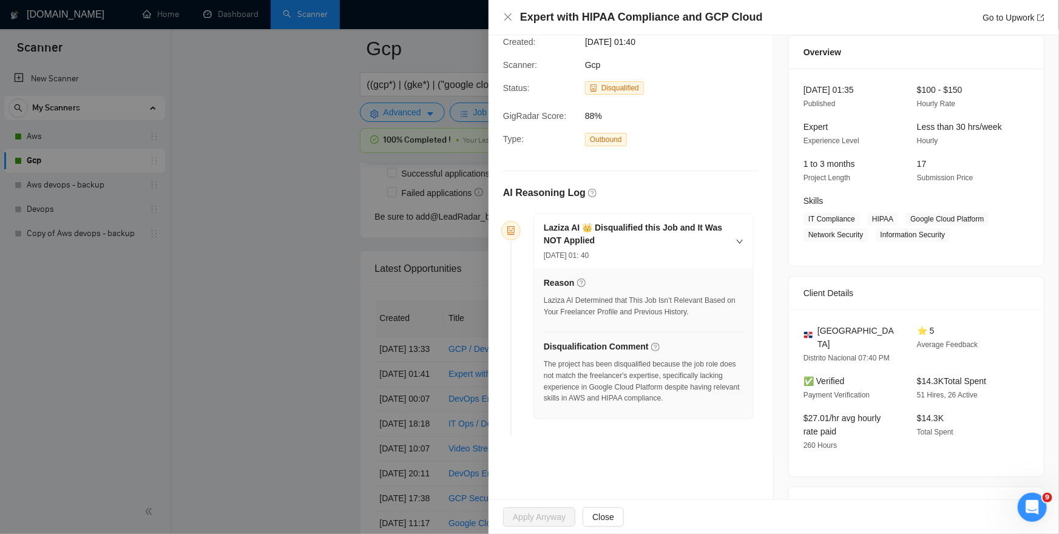
scroll to position [39, 0]
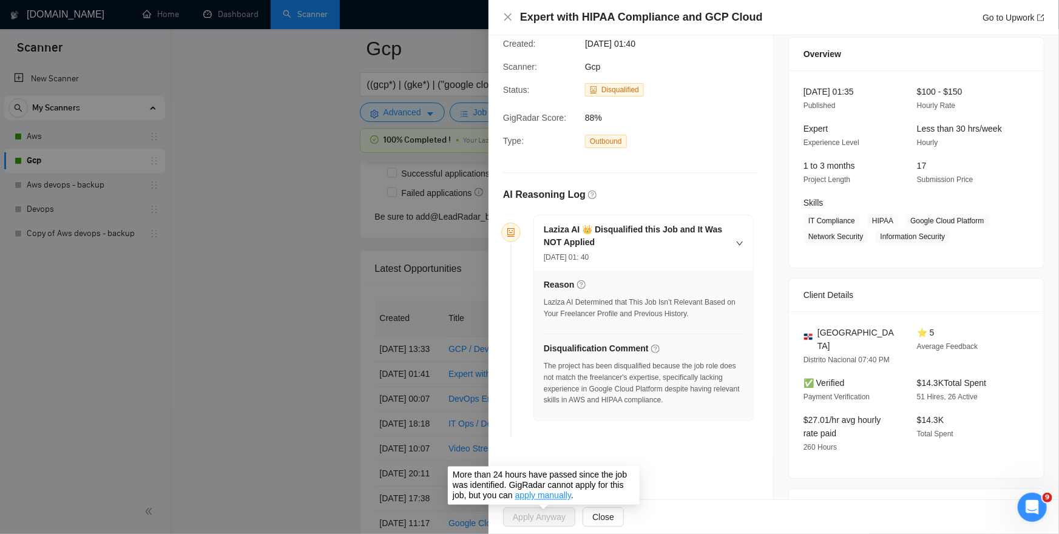
click at [547, 520] on span "Apply Anyway" at bounding box center [542, 516] width 79 height 19
click at [314, 451] on div at bounding box center [529, 267] width 1059 height 534
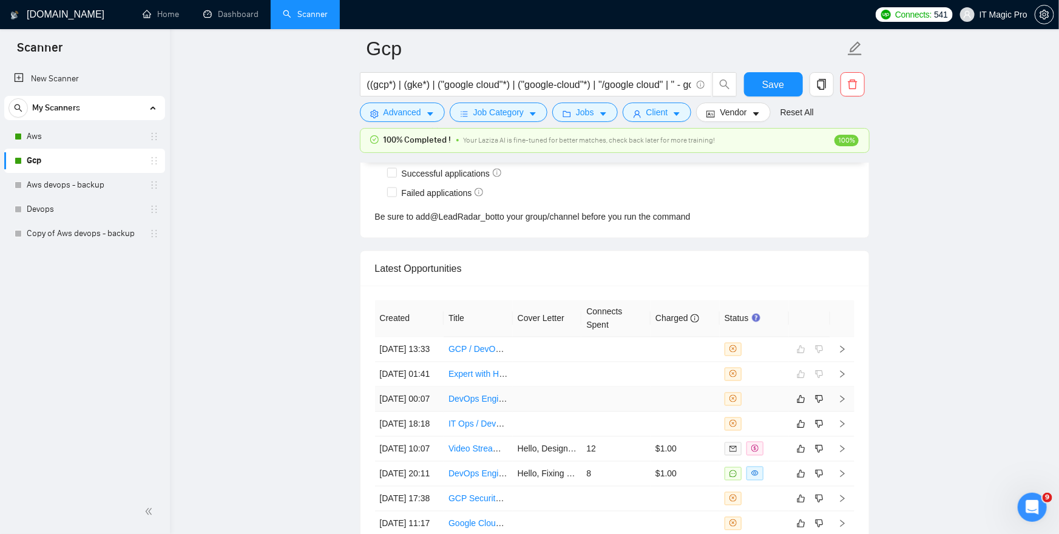
click at [841, 403] on icon "right" at bounding box center [842, 399] width 8 height 8
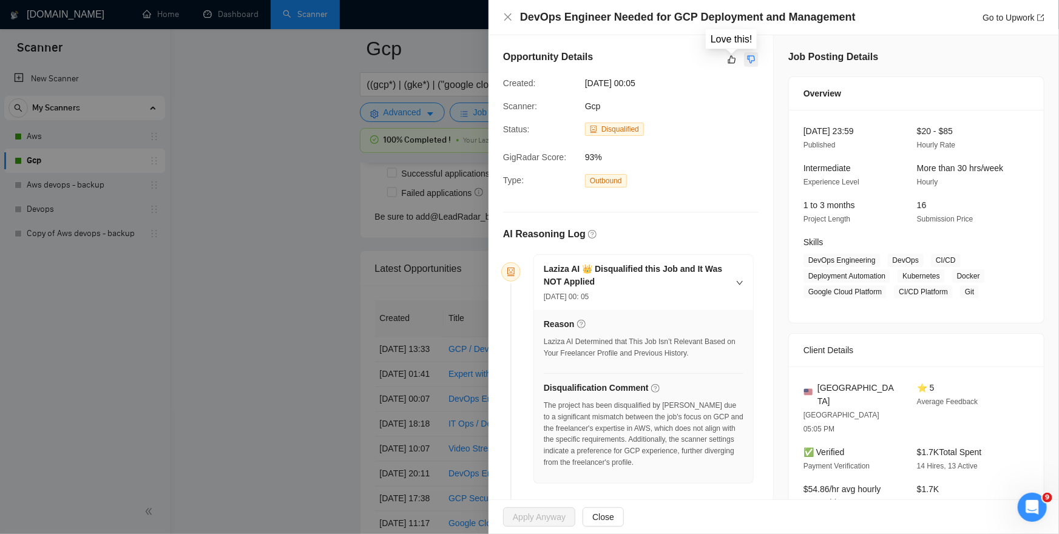
click at [749, 59] on icon "dislike" at bounding box center [751, 60] width 8 height 8
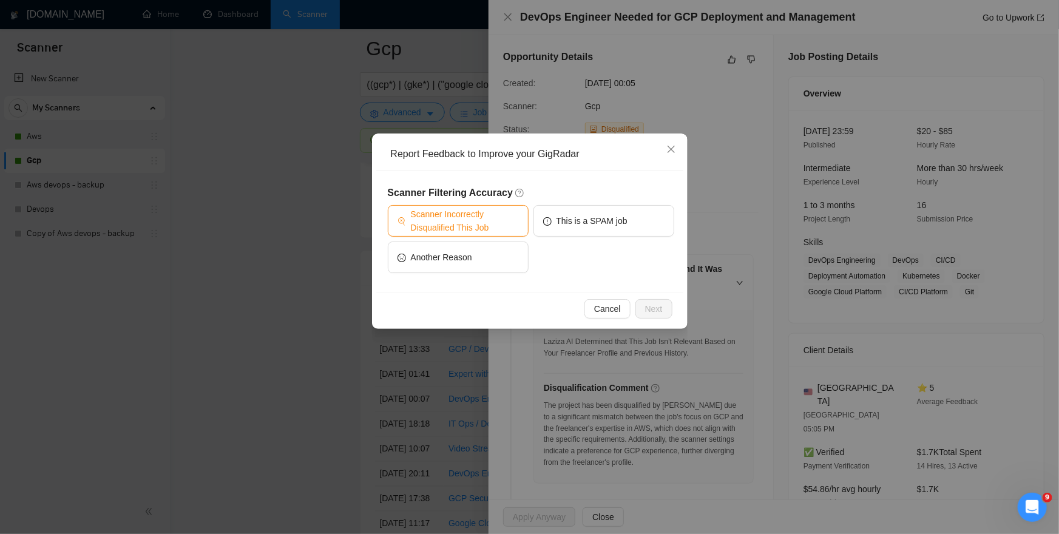
click at [469, 212] on span "Scanner Incorrectly Disqualified This Job" at bounding box center [465, 220] width 108 height 27
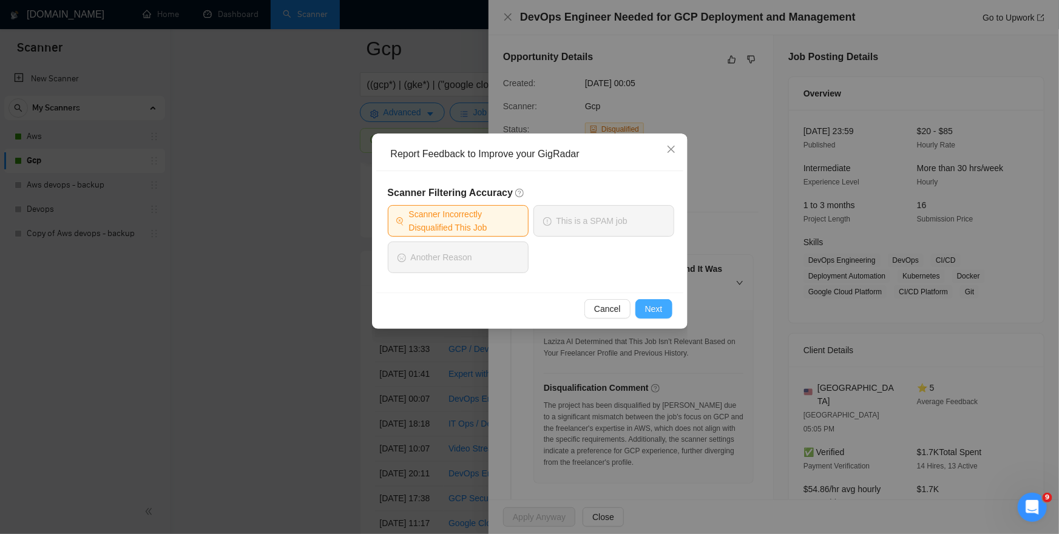
click at [655, 309] on span "Next" at bounding box center [654, 308] width 18 height 13
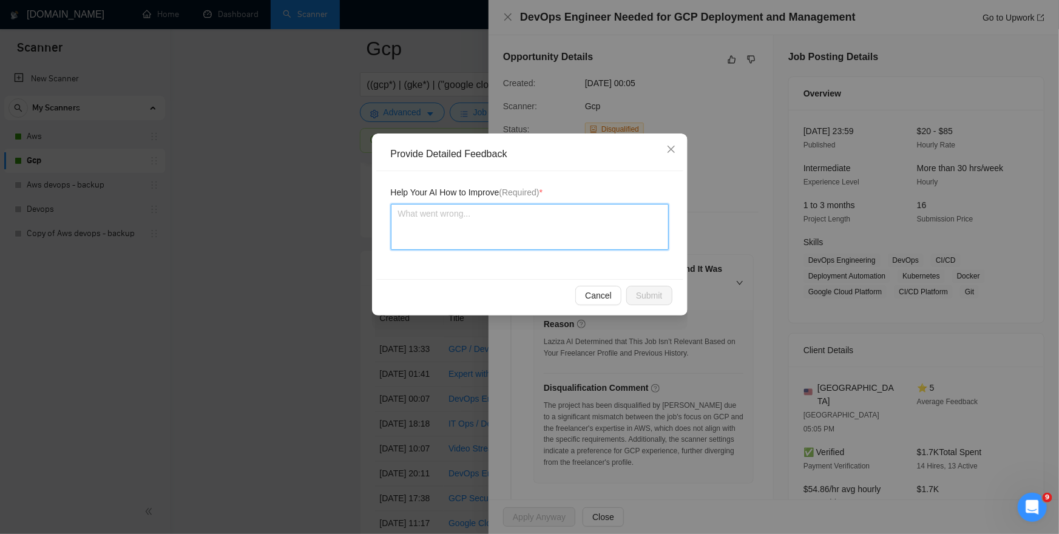
click at [573, 237] on textarea at bounding box center [530, 227] width 278 height 46
paste textarea "I started to work with google cloud so all google cloud related projects should…"
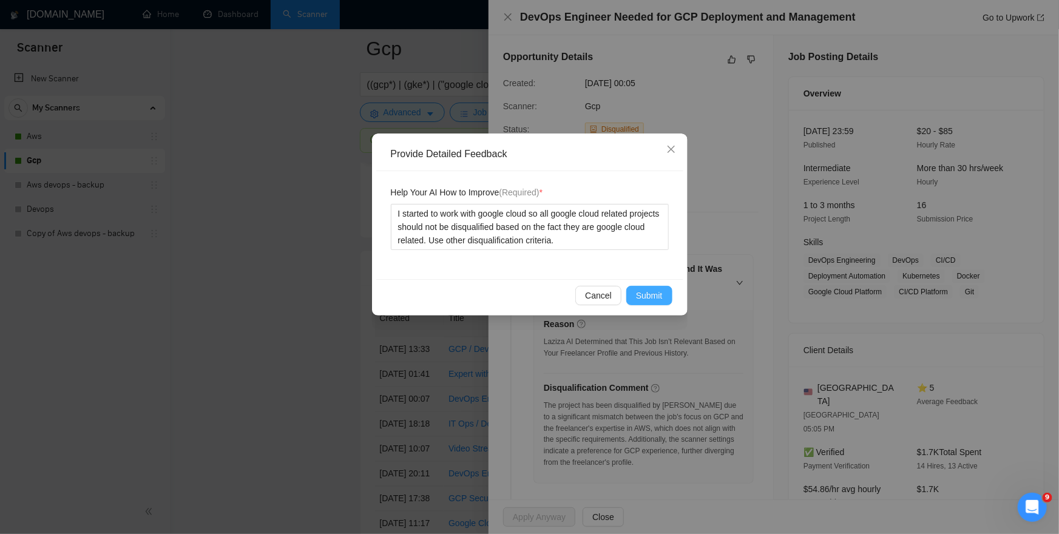
click at [643, 290] on span "Submit" at bounding box center [649, 295] width 27 height 13
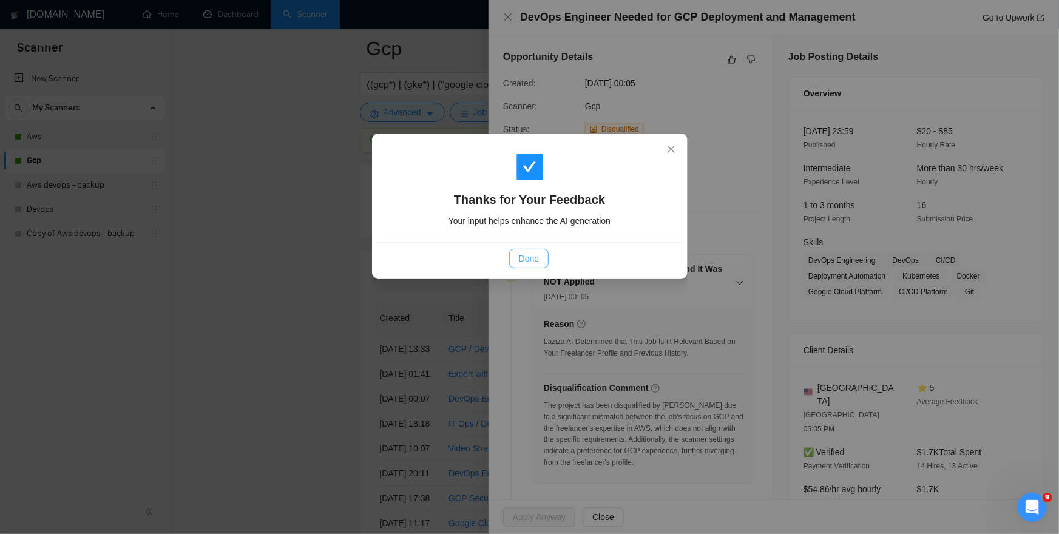
click at [531, 261] on span "Done" at bounding box center [529, 258] width 20 height 13
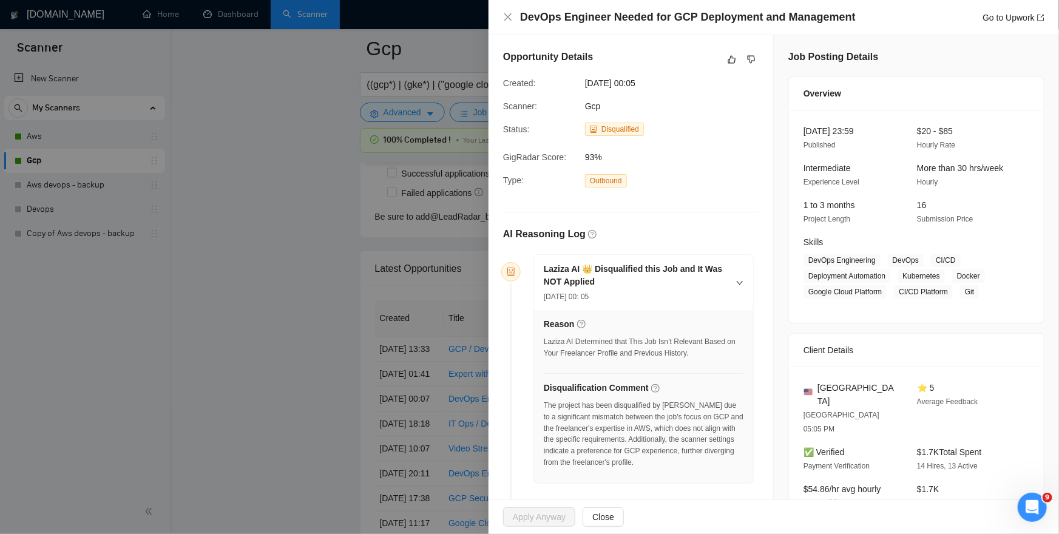
click at [273, 379] on div at bounding box center [529, 267] width 1059 height 534
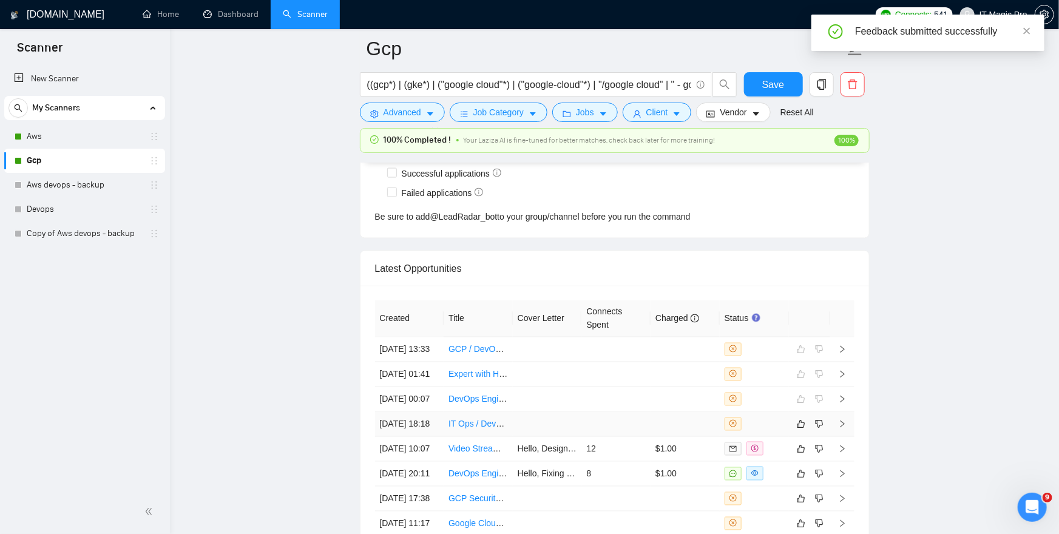
click at [844, 428] on icon "right" at bounding box center [842, 424] width 8 height 8
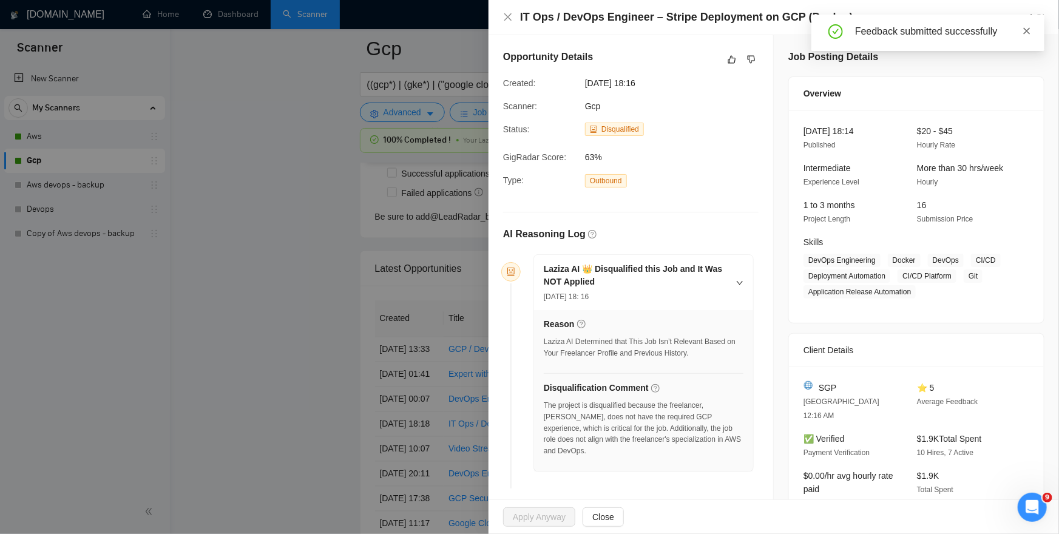
click at [1028, 29] on icon "close" at bounding box center [1026, 30] width 7 height 7
click at [755, 56] on icon "dislike" at bounding box center [751, 60] width 8 height 10
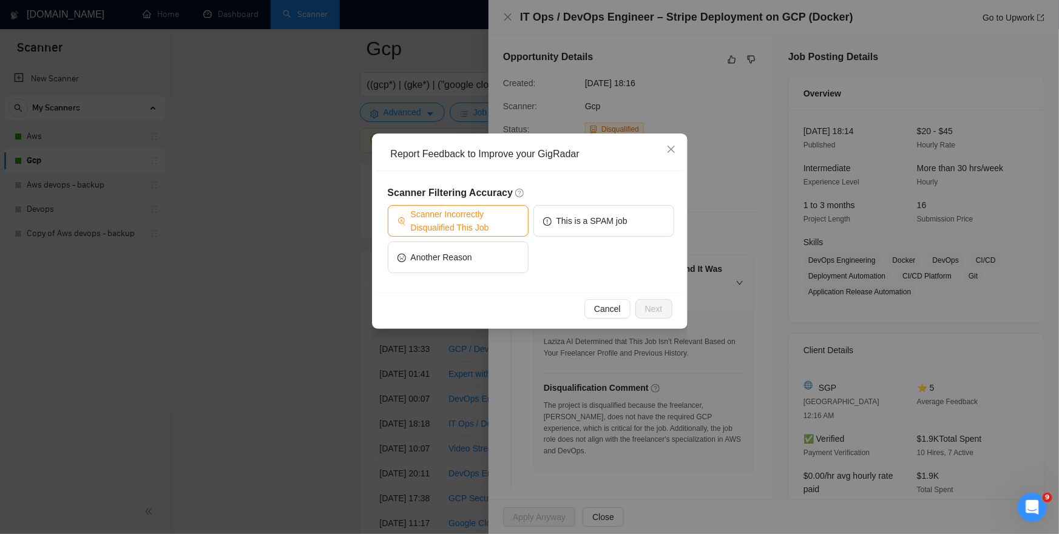
click at [492, 223] on span "Scanner Incorrectly Disqualified This Job" at bounding box center [465, 220] width 108 height 27
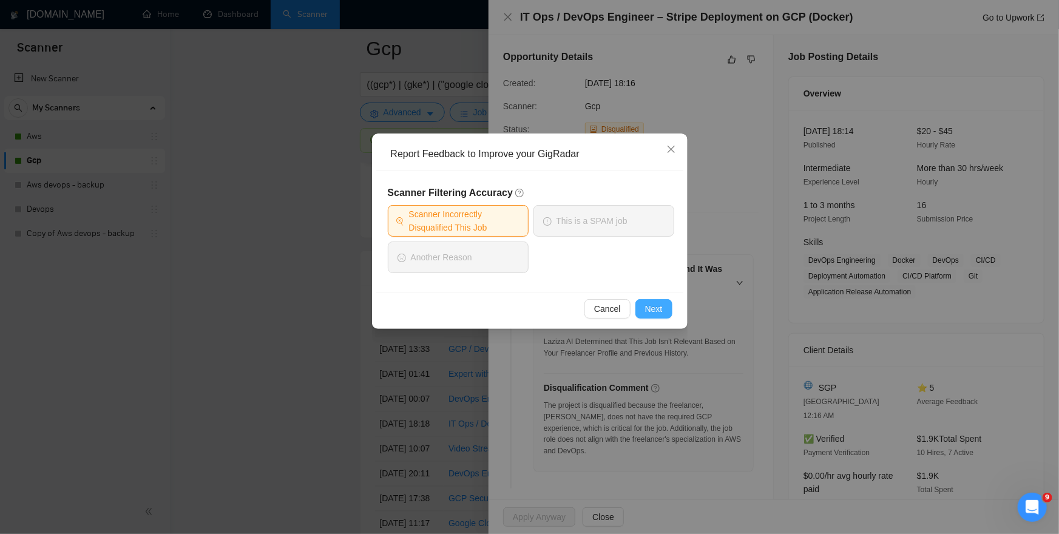
click at [655, 310] on span "Next" at bounding box center [654, 308] width 18 height 13
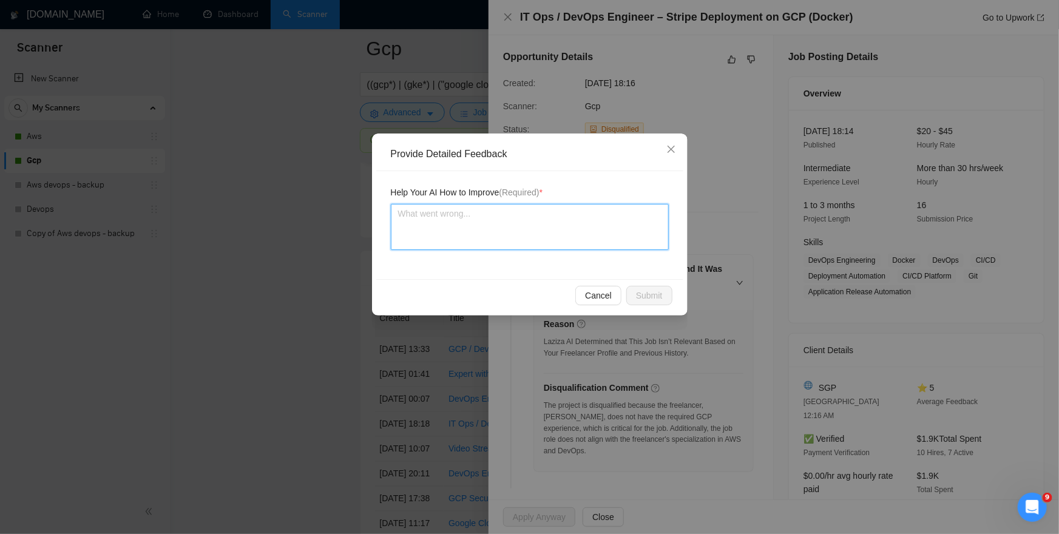
click at [575, 218] on textarea at bounding box center [530, 227] width 278 height 46
paste textarea "I started to work with google cloud so all google cloud related projects should…"
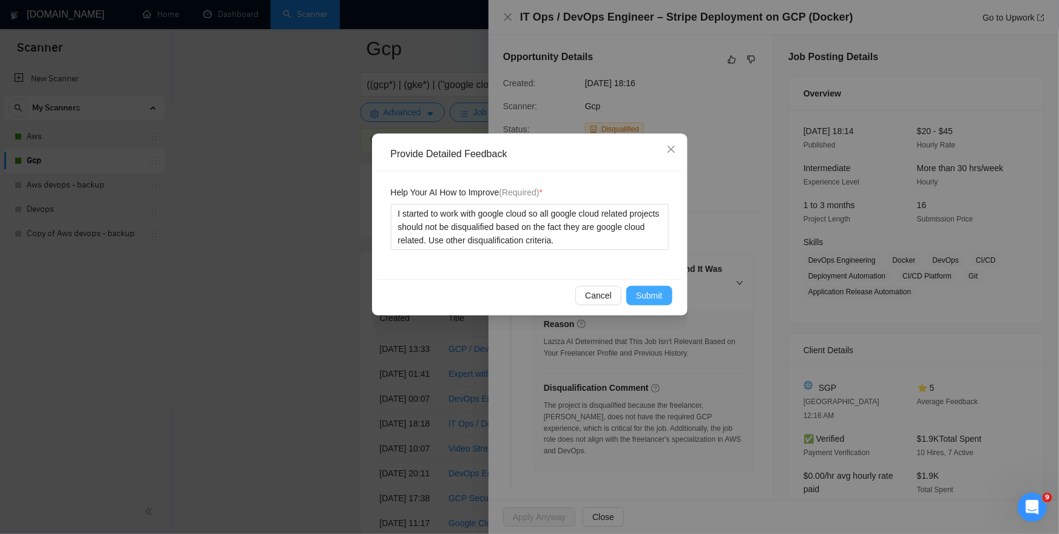
click at [662, 293] on button "Submit" at bounding box center [649, 295] width 46 height 19
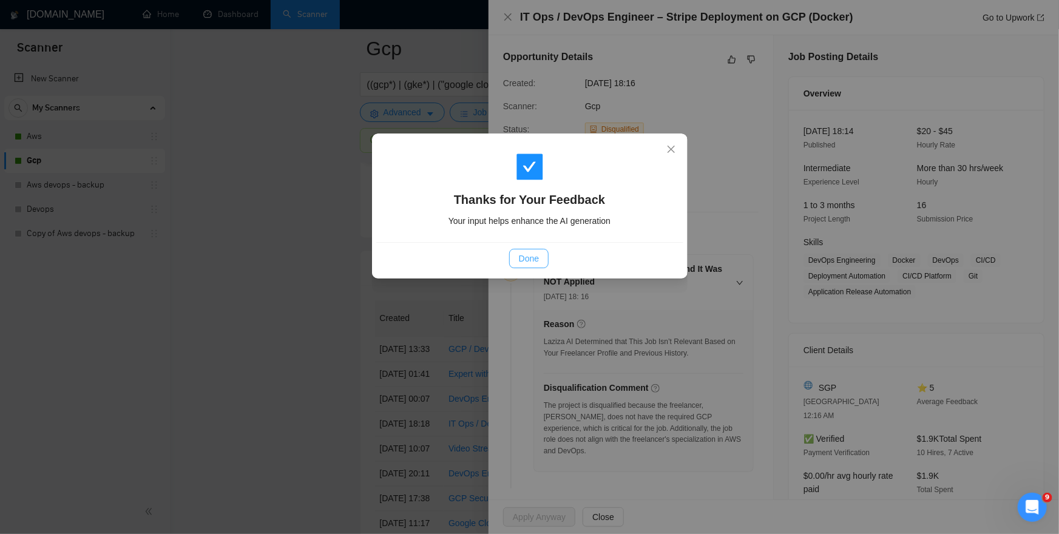
click at [532, 251] on button "Done" at bounding box center [528, 258] width 39 height 19
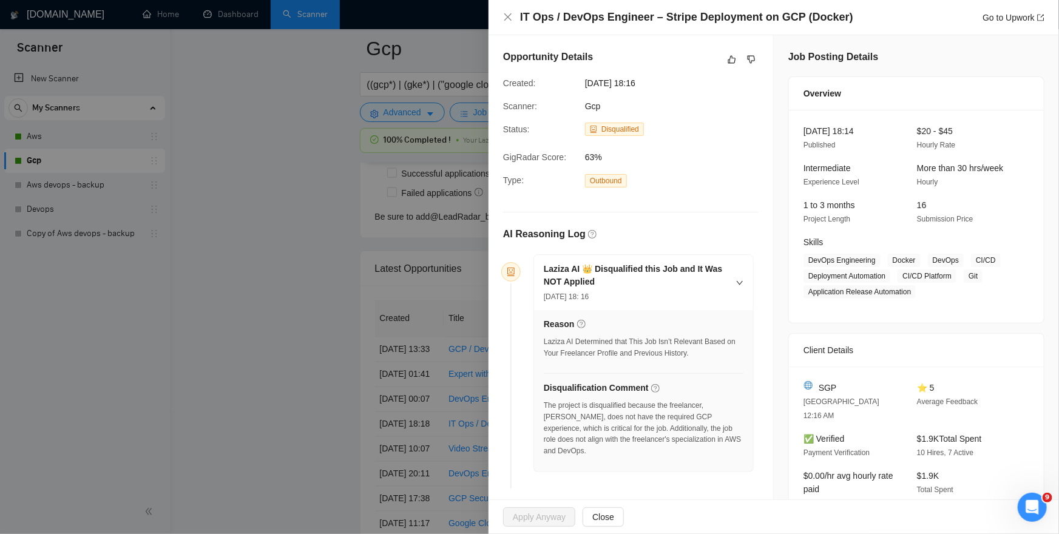
click at [370, 254] on div at bounding box center [529, 267] width 1059 height 534
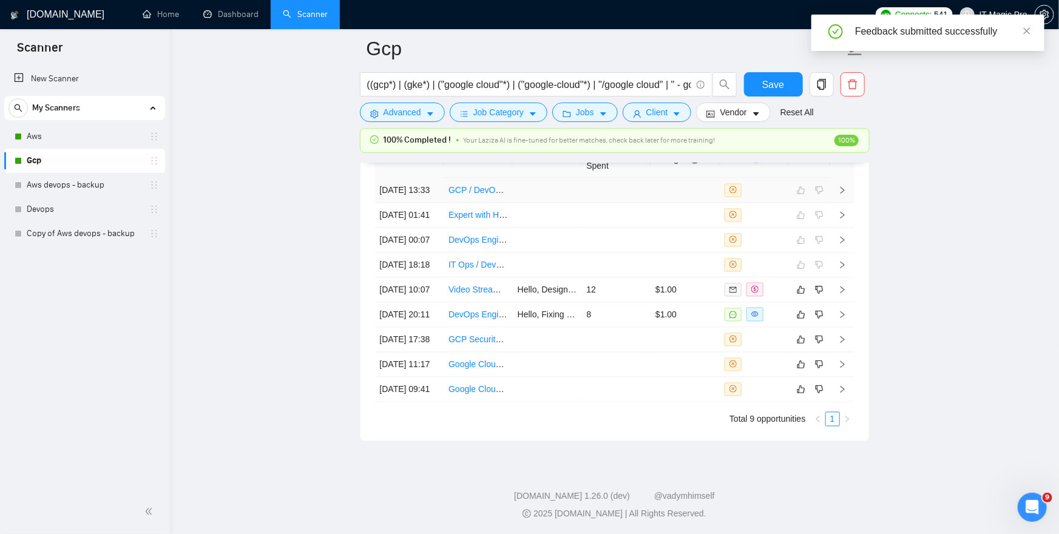
scroll to position [3353, 0]
click at [840, 293] on icon "right" at bounding box center [842, 289] width 8 height 8
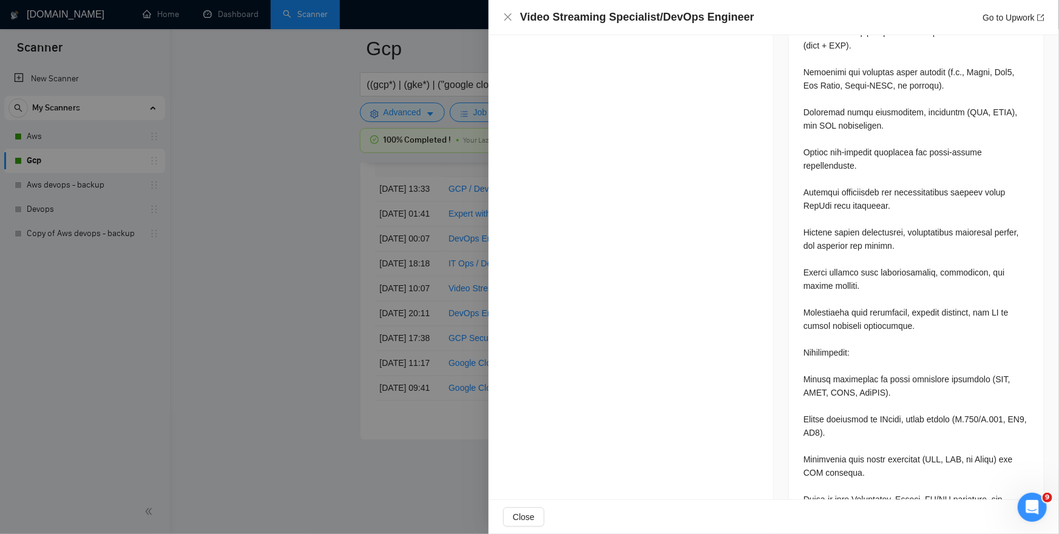
scroll to position [735, 0]
click at [327, 192] on div at bounding box center [529, 267] width 1059 height 534
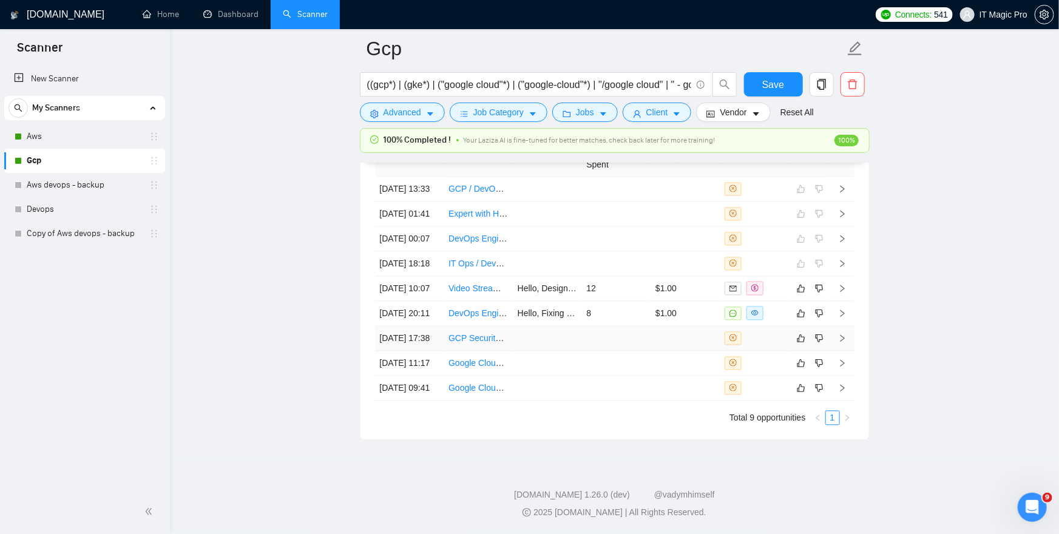
click at [843, 343] on icon "right" at bounding box center [842, 338] width 8 height 8
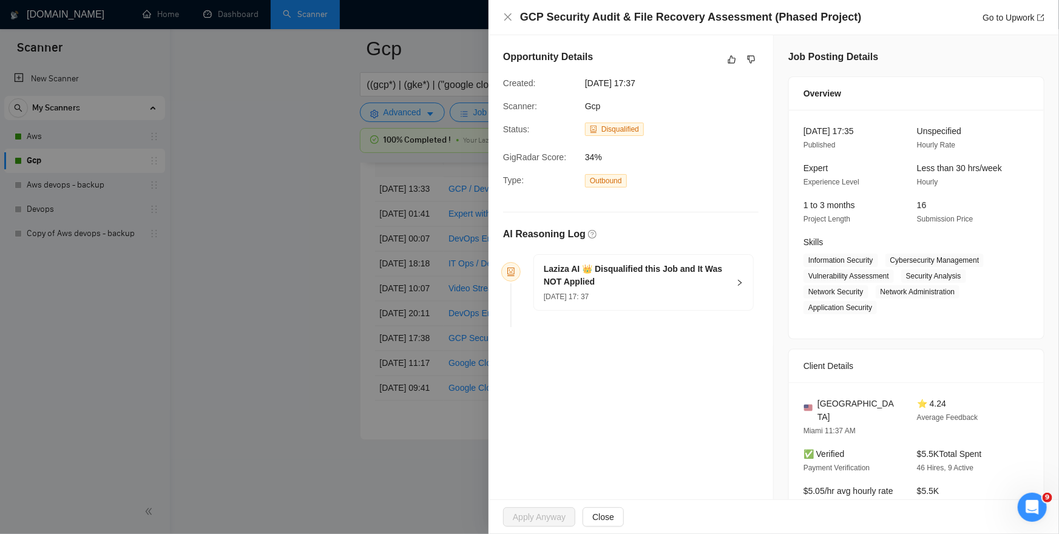
click at [697, 269] on h5 "Laziza AI 👑 Disqualified this Job and It Was NOT Applied" at bounding box center [636, 275] width 185 height 25
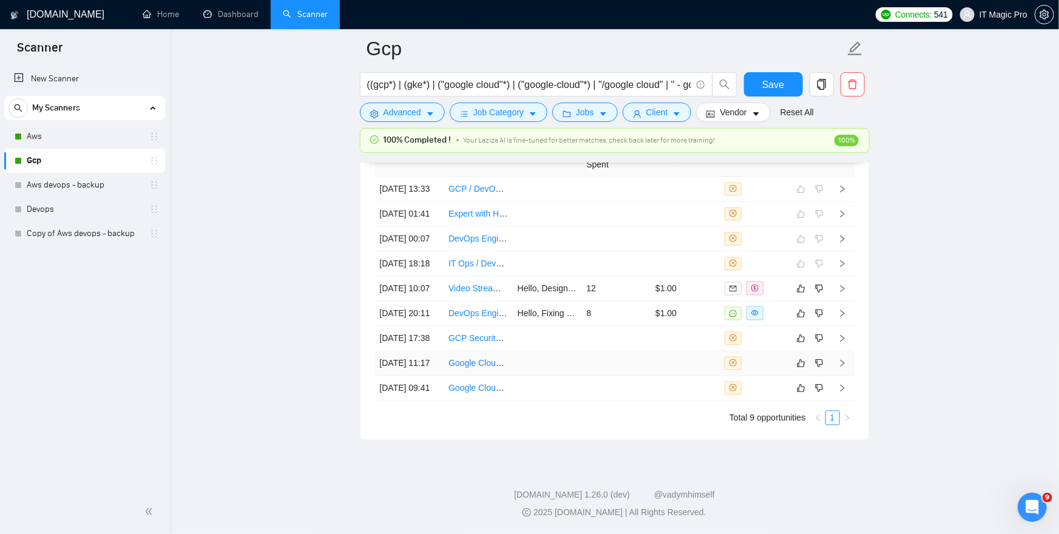
click at [839, 368] on icon "right" at bounding box center [842, 363] width 8 height 8
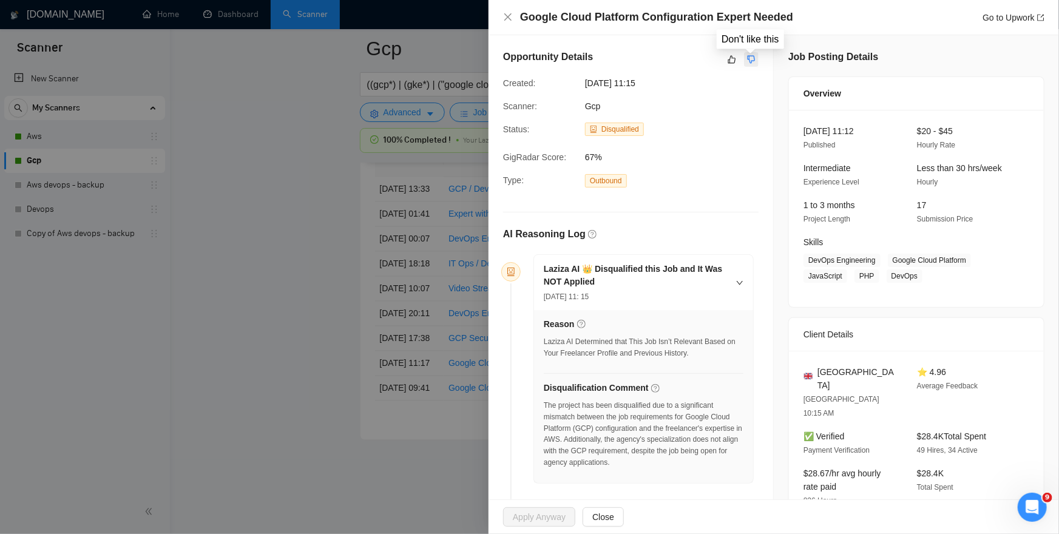
click at [748, 59] on icon "dislike" at bounding box center [751, 60] width 8 height 8
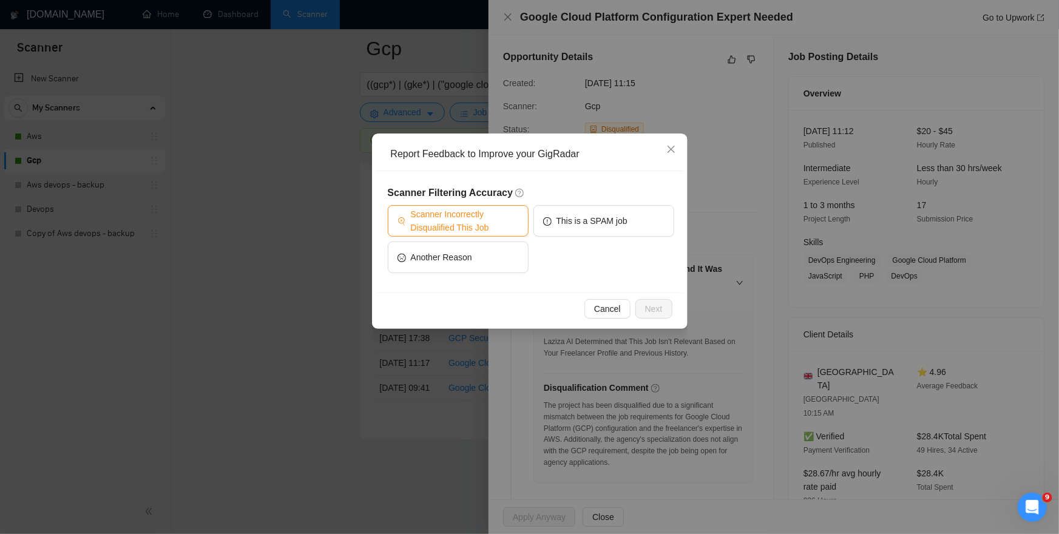
click at [454, 218] on span "Scanner Incorrectly Disqualified This Job" at bounding box center [465, 220] width 108 height 27
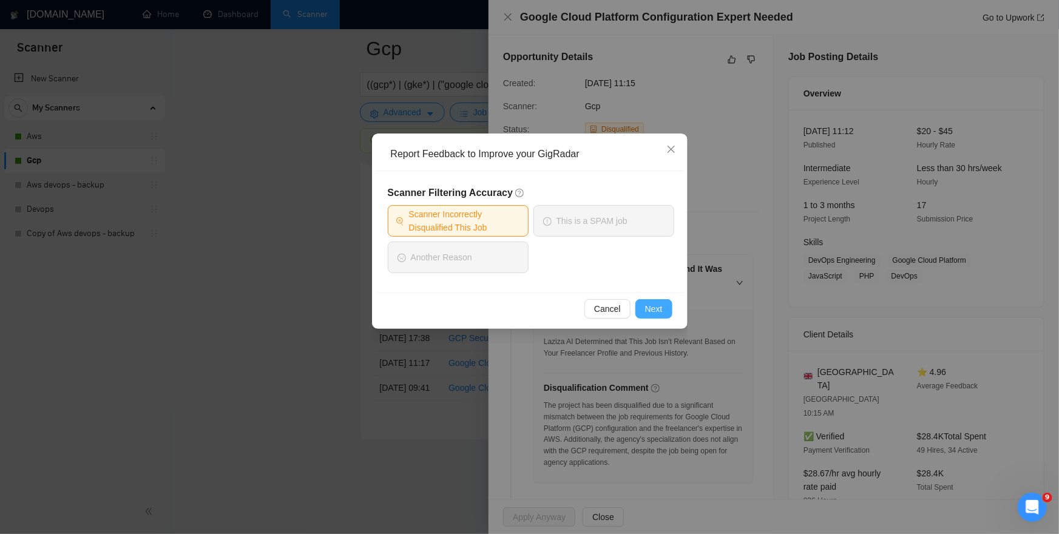
click at [652, 308] on span "Next" at bounding box center [654, 308] width 18 height 13
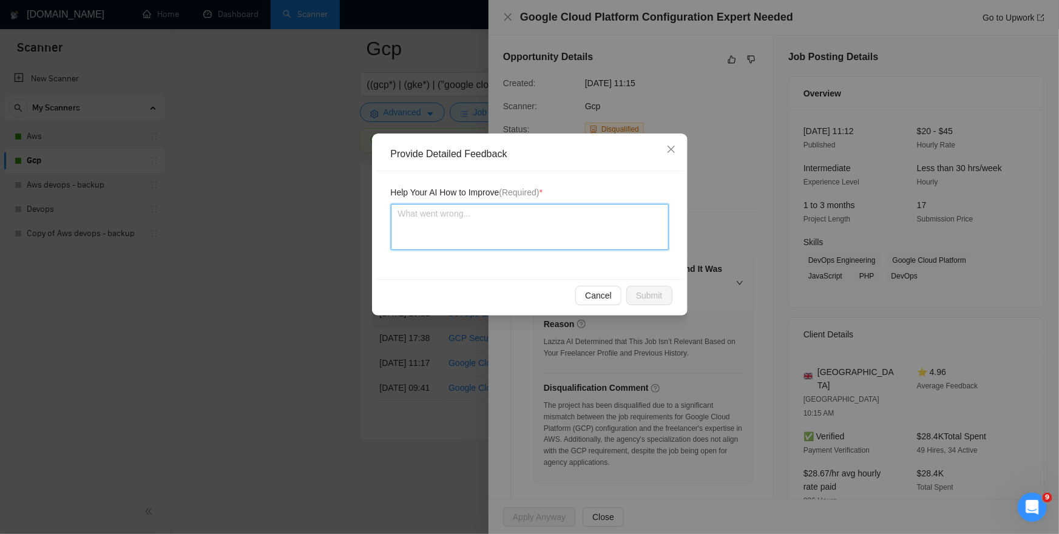
click at [542, 234] on textarea at bounding box center [530, 227] width 278 height 46
paste textarea "I started to work with google cloud so all google cloud related projects should…"
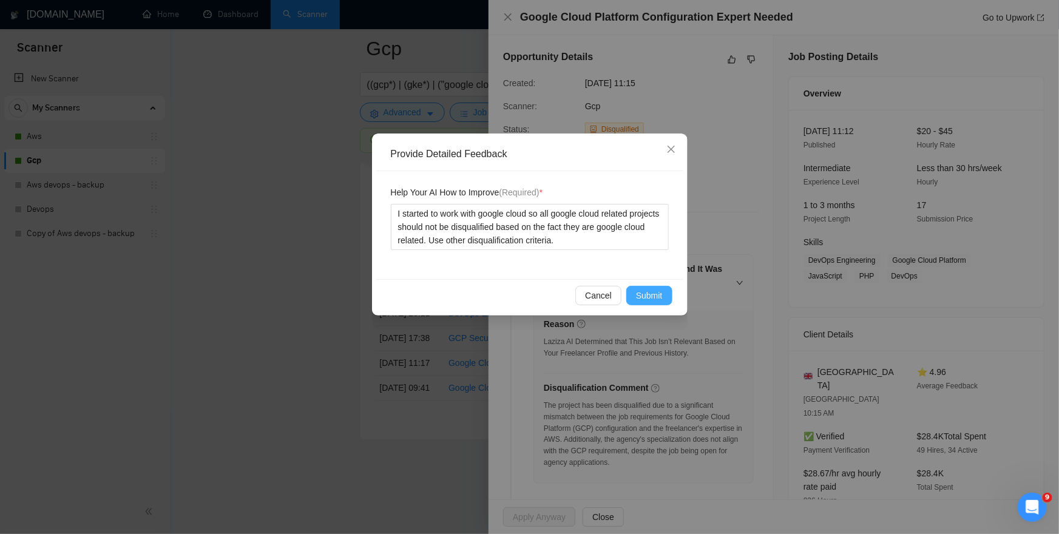
click at [653, 297] on span "Submit" at bounding box center [649, 295] width 27 height 13
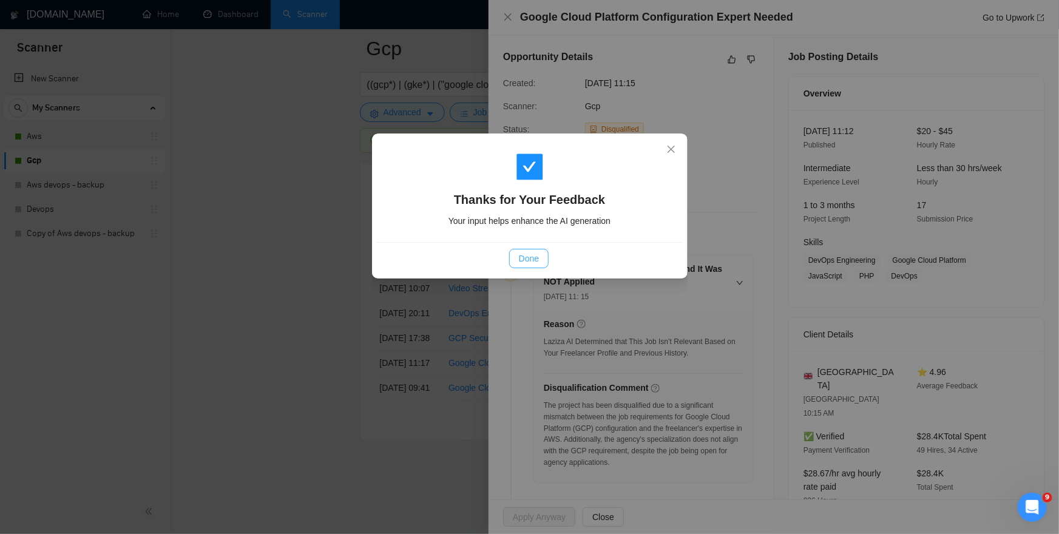
click at [531, 260] on span "Done" at bounding box center [529, 258] width 20 height 13
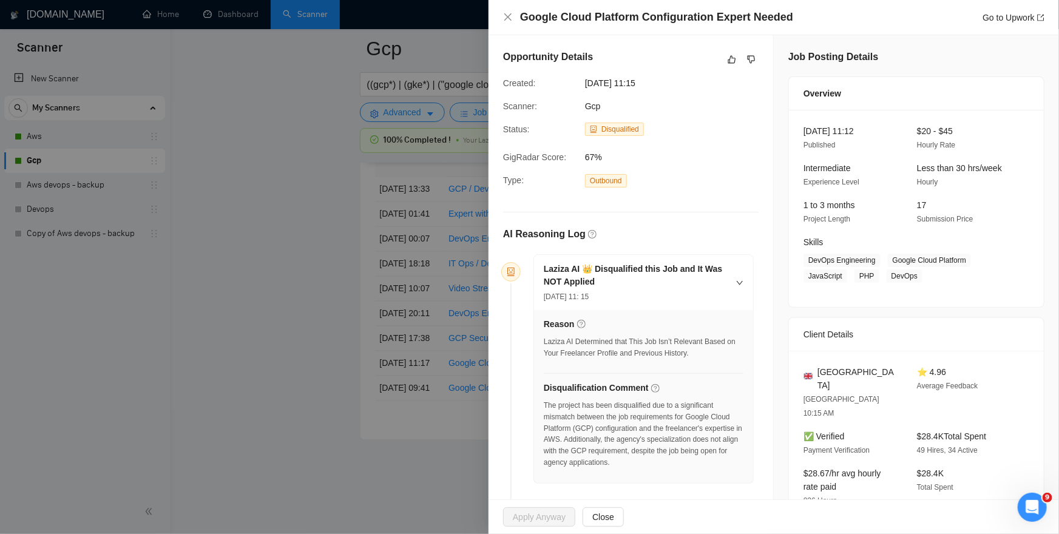
click at [387, 357] on div at bounding box center [529, 267] width 1059 height 534
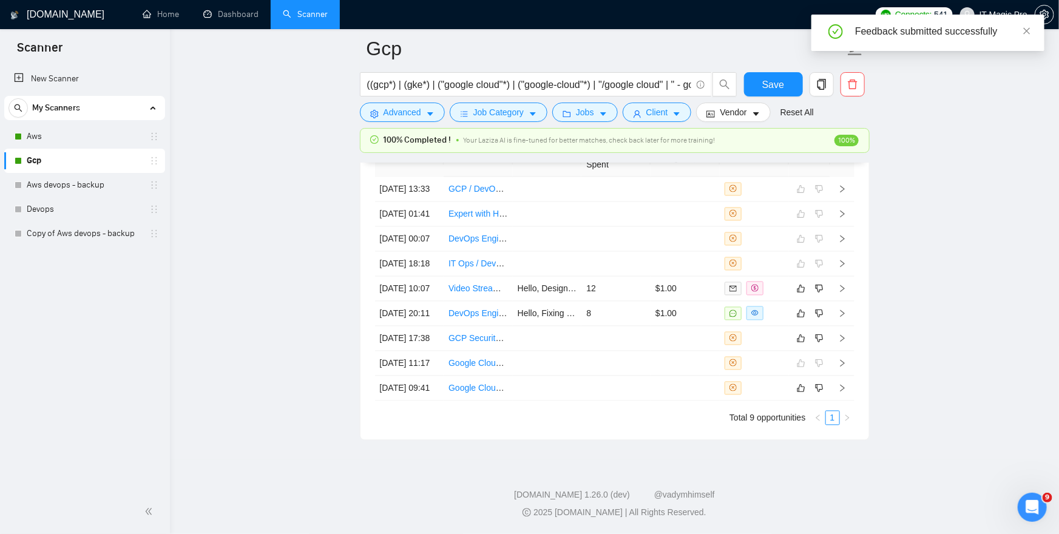
scroll to position [3437, 0]
click at [848, 401] on td at bounding box center [842, 388] width 24 height 25
click at [841, 392] on icon "right" at bounding box center [842, 388] width 8 height 8
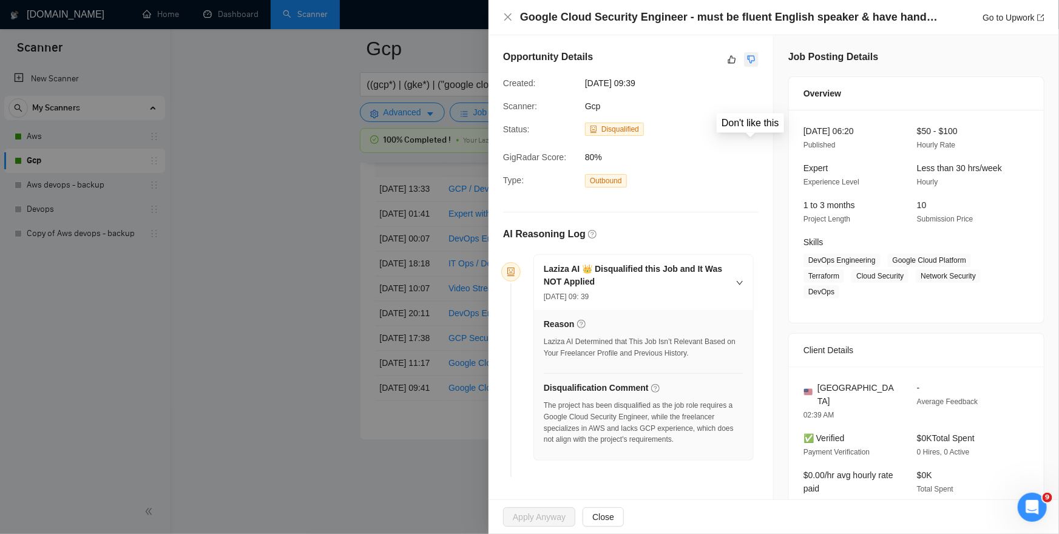
click at [752, 62] on icon "dislike" at bounding box center [751, 60] width 8 height 10
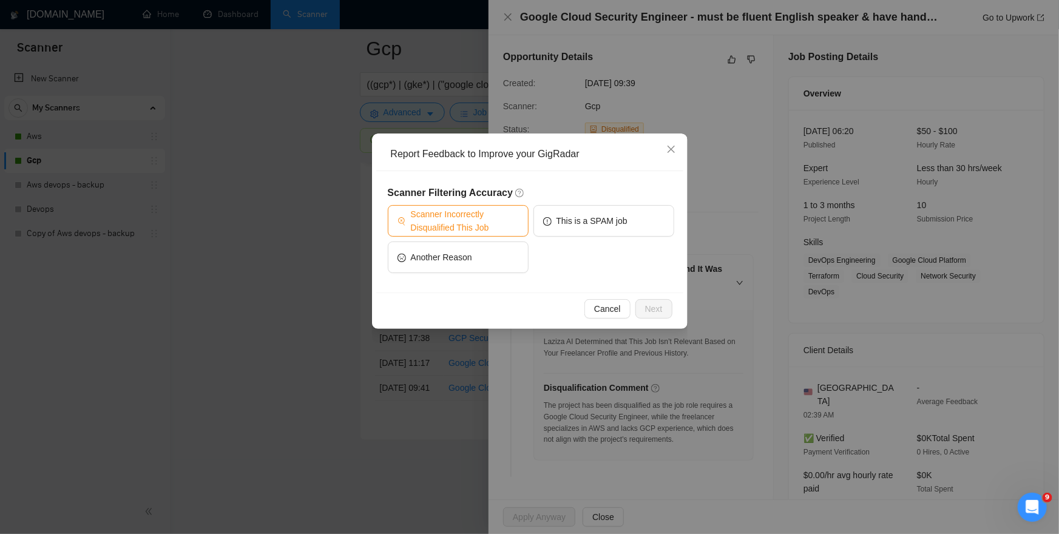
click at [444, 226] on span "Scanner Incorrectly Disqualified This Job" at bounding box center [465, 220] width 108 height 27
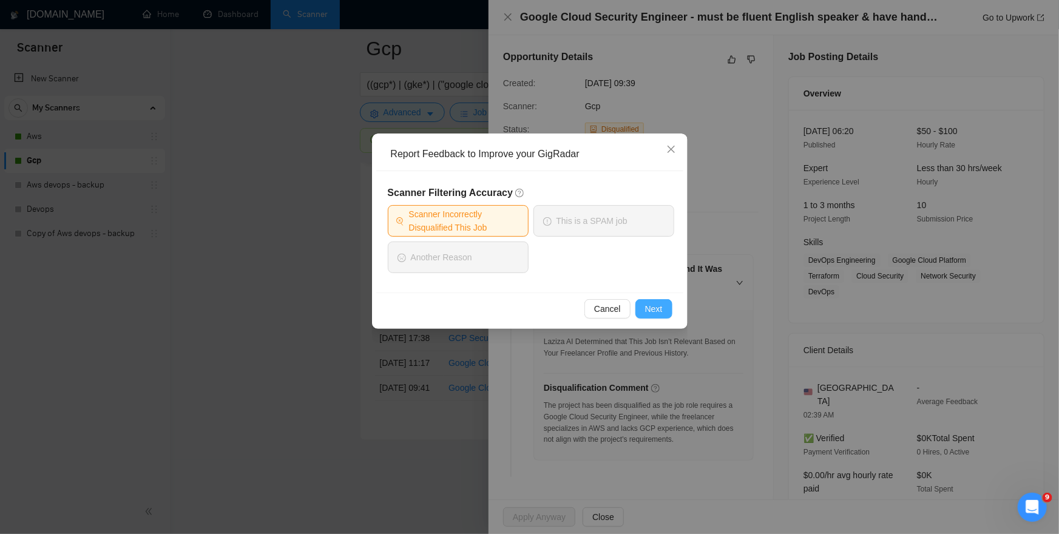
click at [656, 306] on span "Next" at bounding box center [654, 308] width 18 height 13
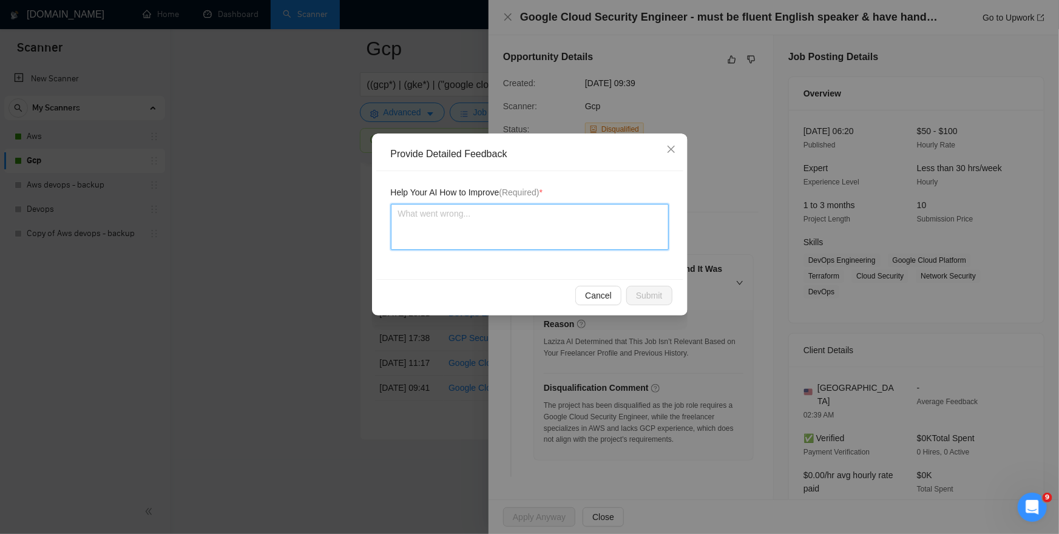
click at [556, 237] on textarea at bounding box center [530, 227] width 278 height 46
paste textarea "I started to work with google cloud so all google cloud related projects should…"
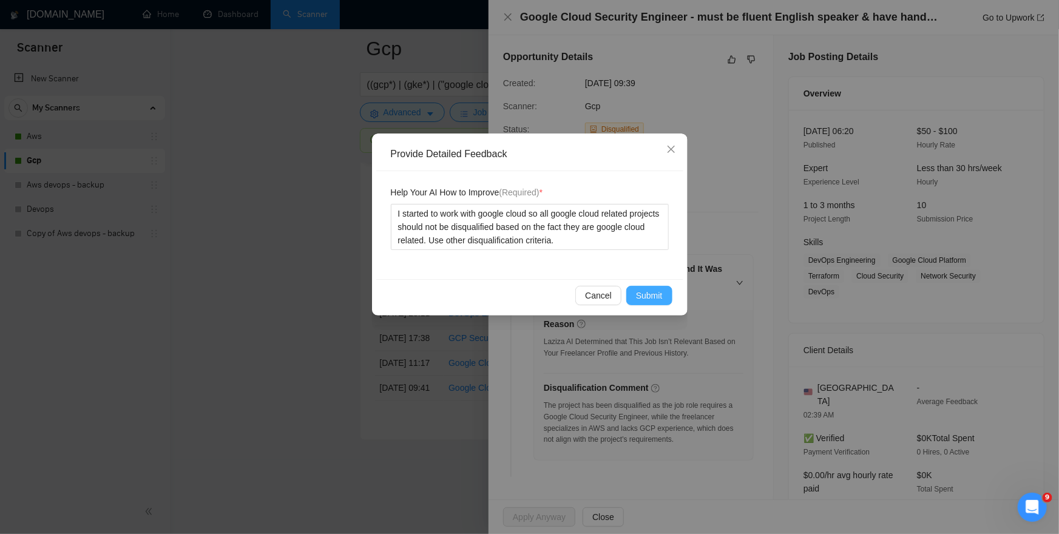
click at [641, 291] on span "Submit" at bounding box center [649, 295] width 27 height 13
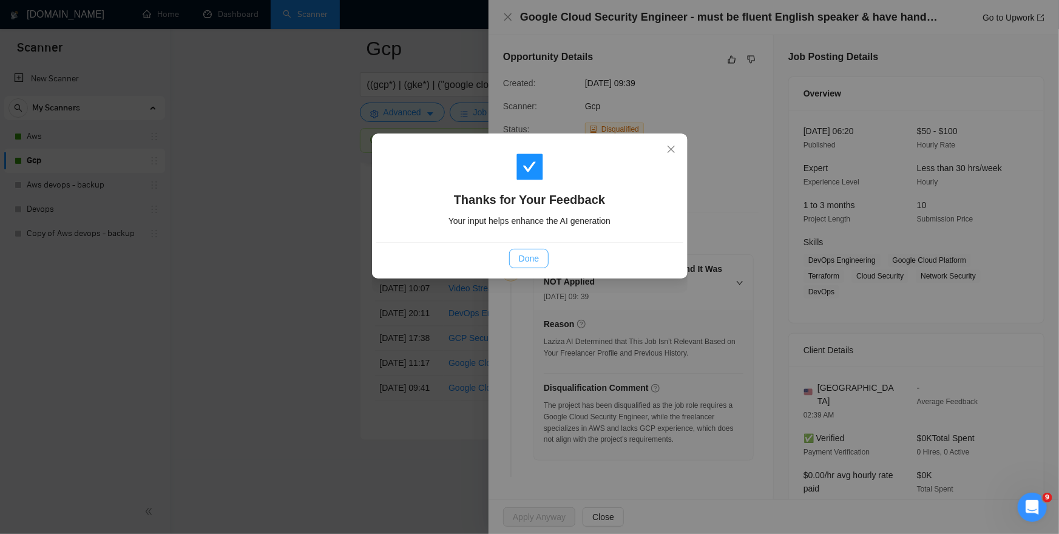
click at [524, 257] on span "Done" at bounding box center [529, 258] width 20 height 13
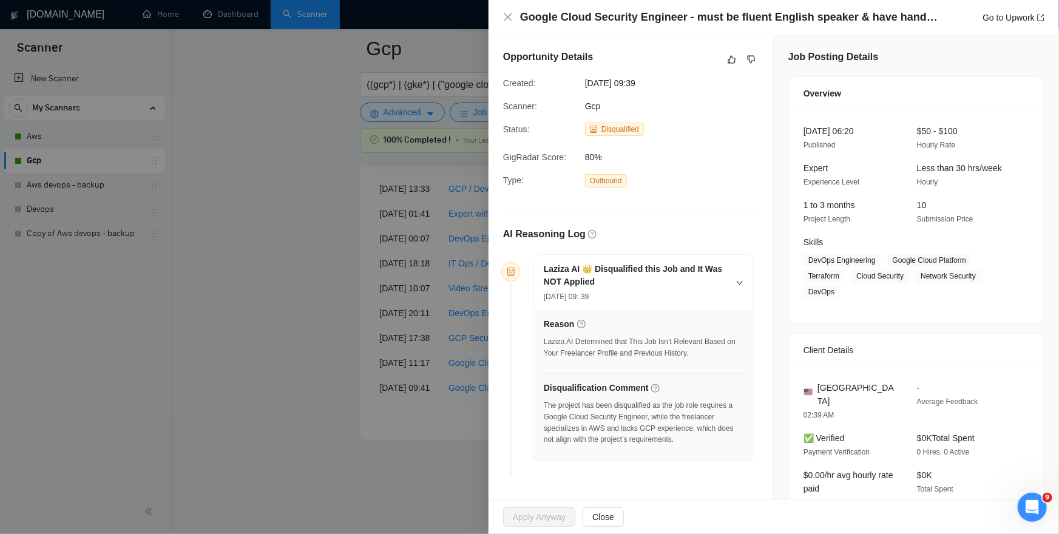
click at [403, 377] on div at bounding box center [529, 267] width 1059 height 534
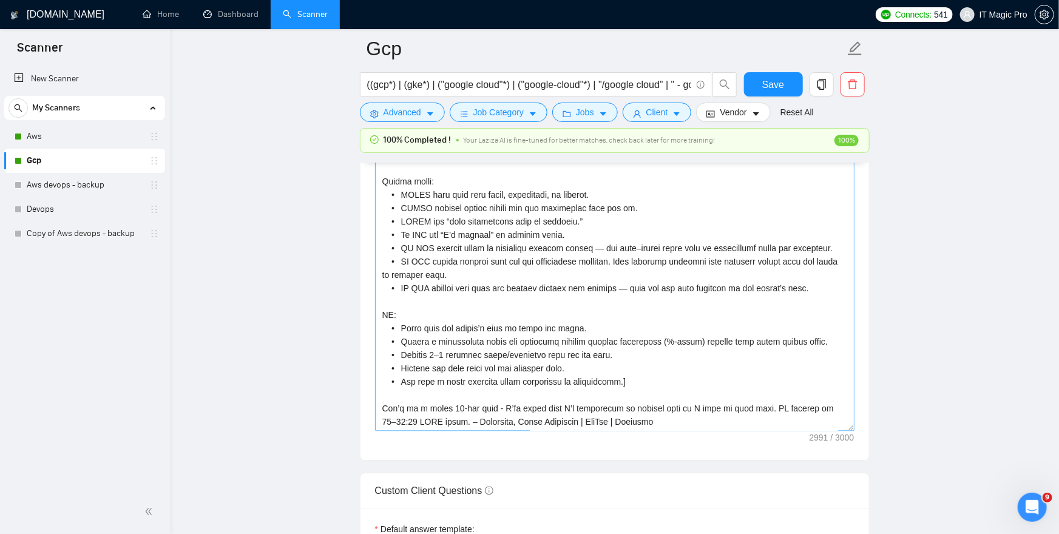
scroll to position [1352, 0]
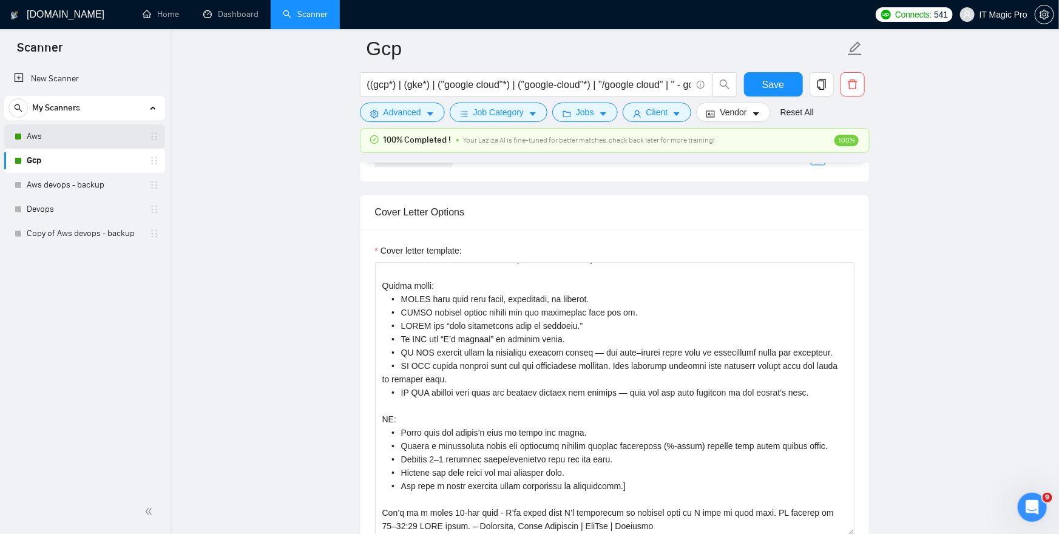
click at [56, 138] on link "Aws" at bounding box center [84, 136] width 115 height 24
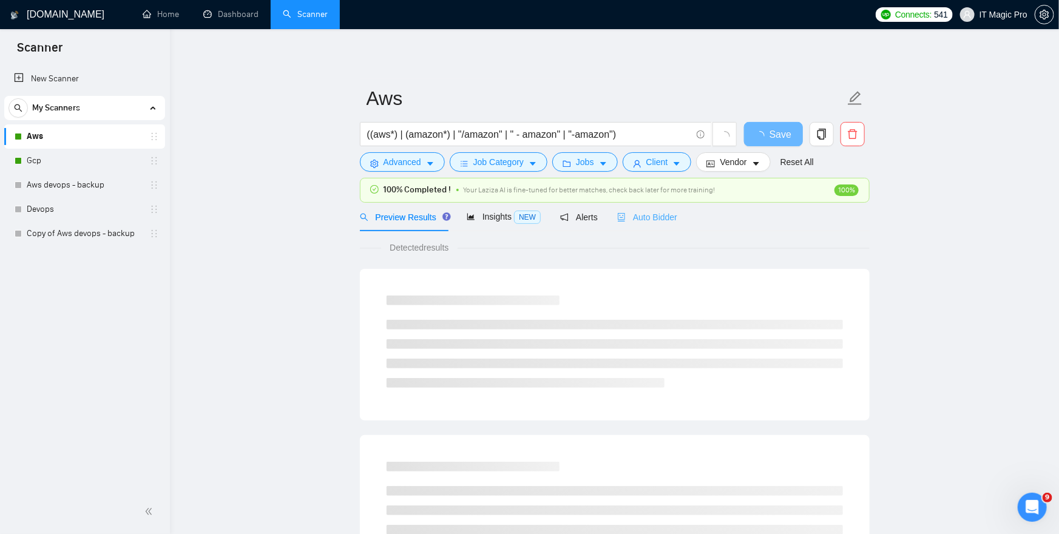
click at [650, 229] on div "Auto Bidder" at bounding box center [647, 217] width 60 height 29
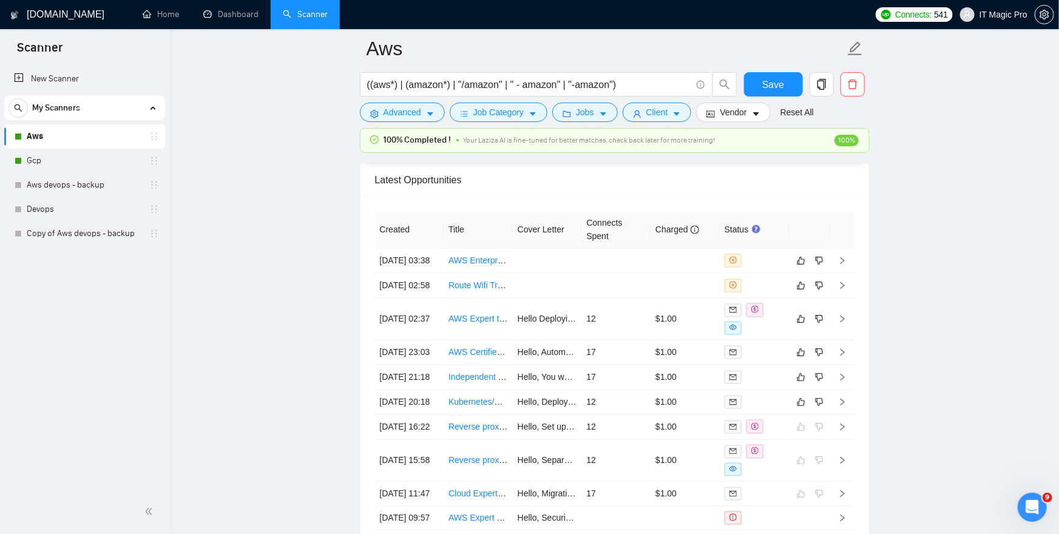
scroll to position [3289, 0]
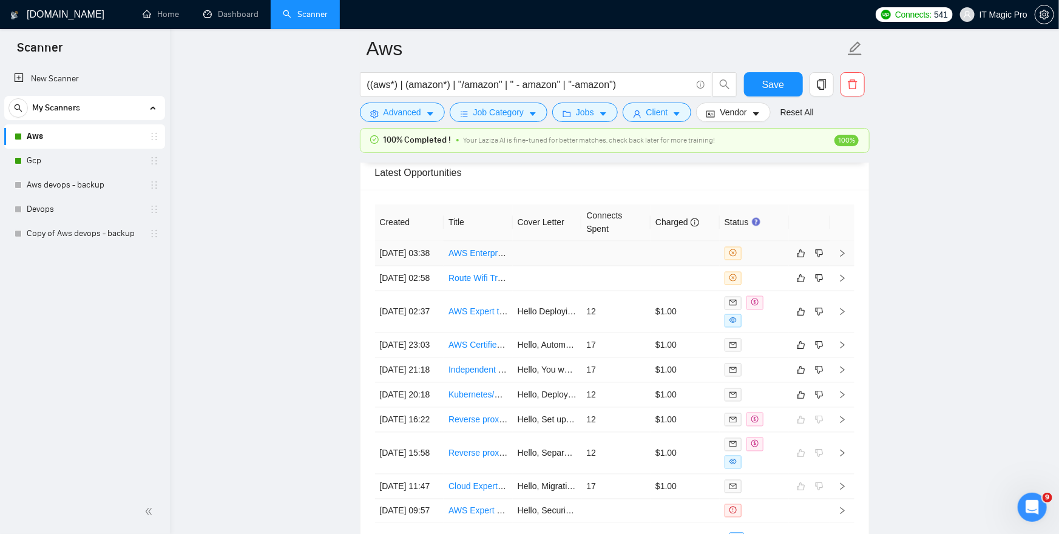
click at [841, 257] on icon "right" at bounding box center [842, 253] width 4 height 7
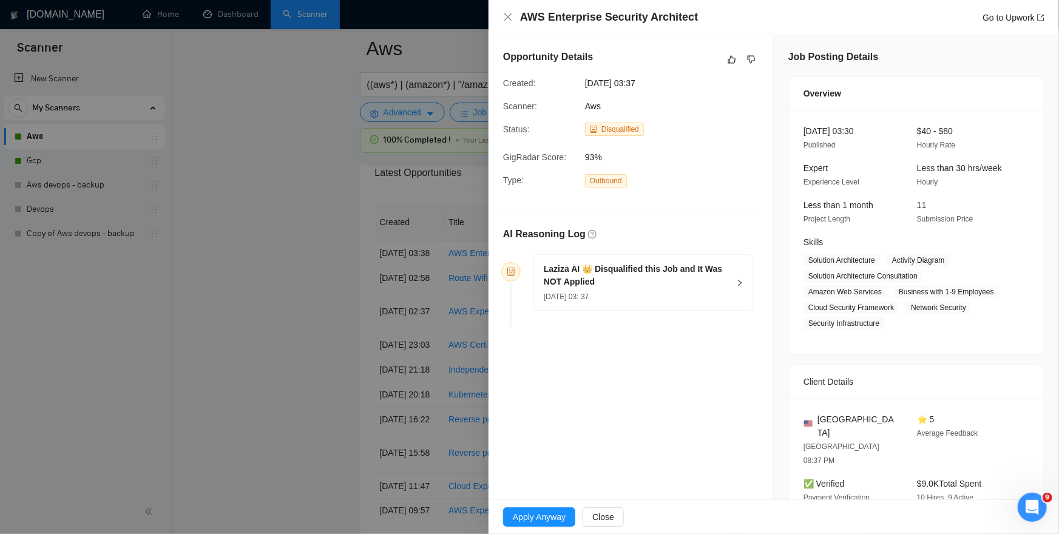
click at [280, 331] on div at bounding box center [529, 267] width 1059 height 534
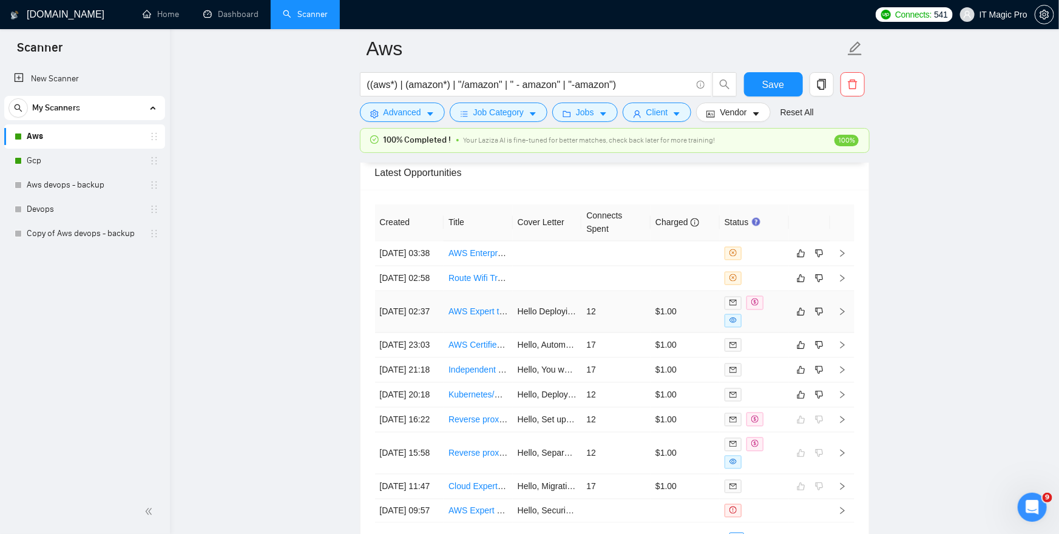
click at [841, 316] on icon "right" at bounding box center [842, 312] width 8 height 8
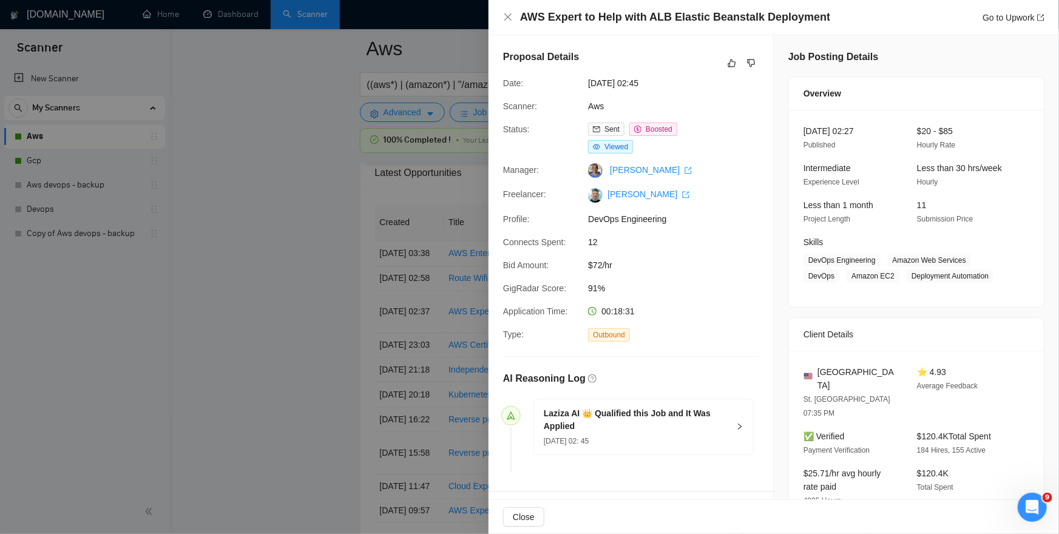
click at [732, 422] on div "Laziza AI 👑 Qualified this Job and It Was Applied [DATE] 02: 45" at bounding box center [643, 426] width 219 height 55
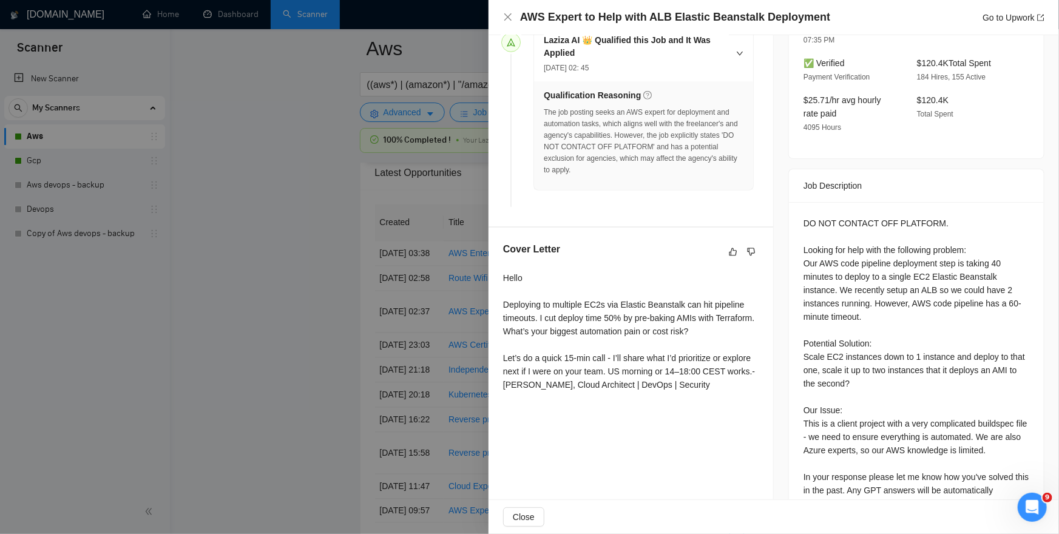
scroll to position [390, 0]
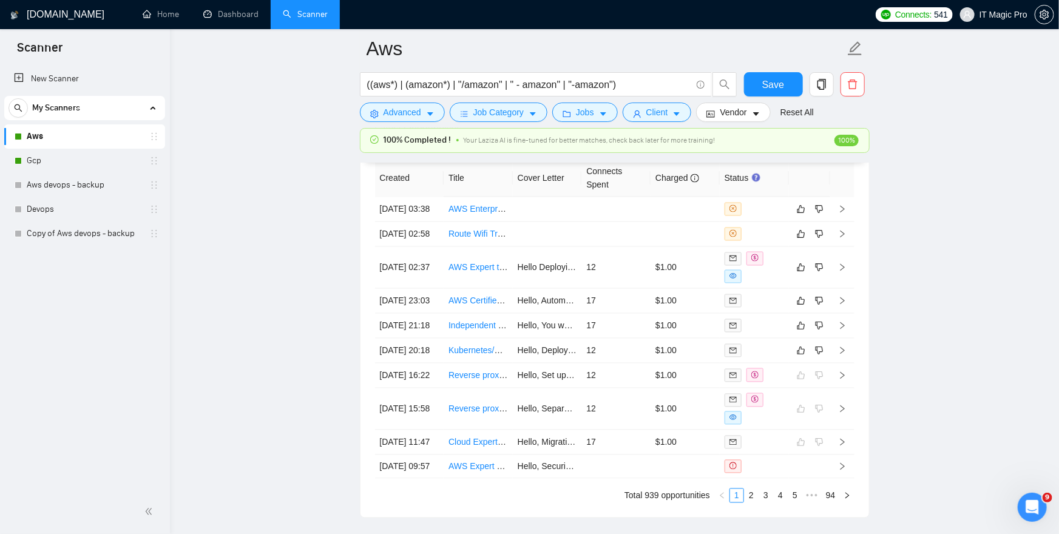
scroll to position [3336, 0]
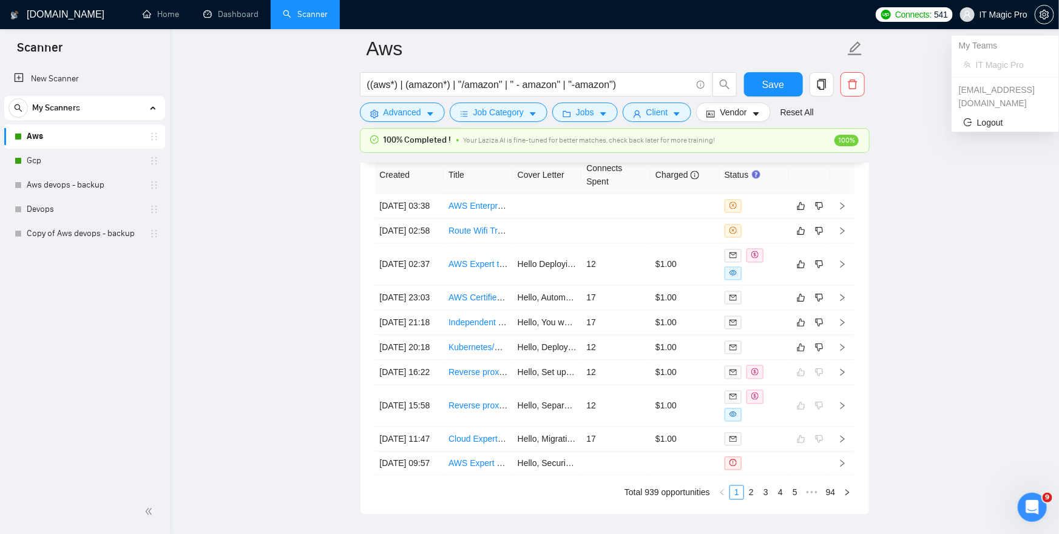
click at [968, 12] on icon "user" at bounding box center [967, 14] width 8 height 8
